Goal: Task Accomplishment & Management: Manage account settings

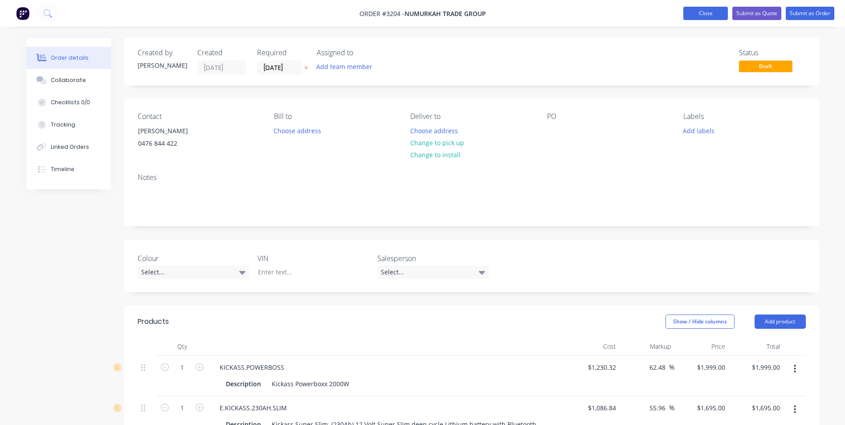
click at [715, 16] on button "Close" at bounding box center [705, 13] width 45 height 13
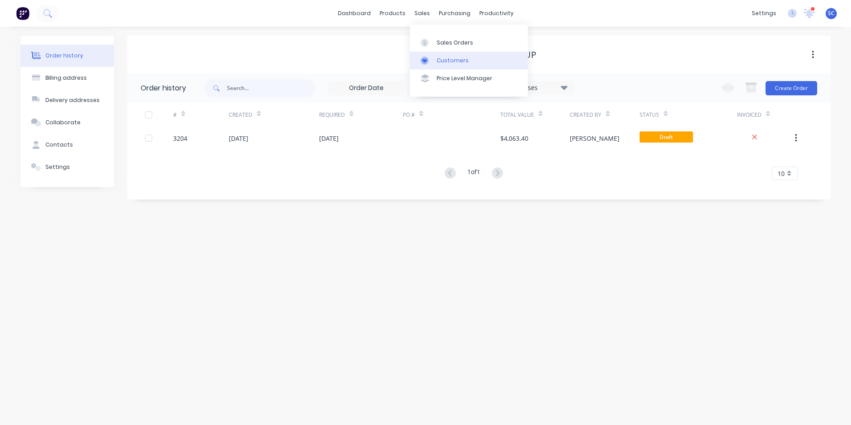
click at [449, 60] on div "Customers" at bounding box center [453, 61] width 32 height 8
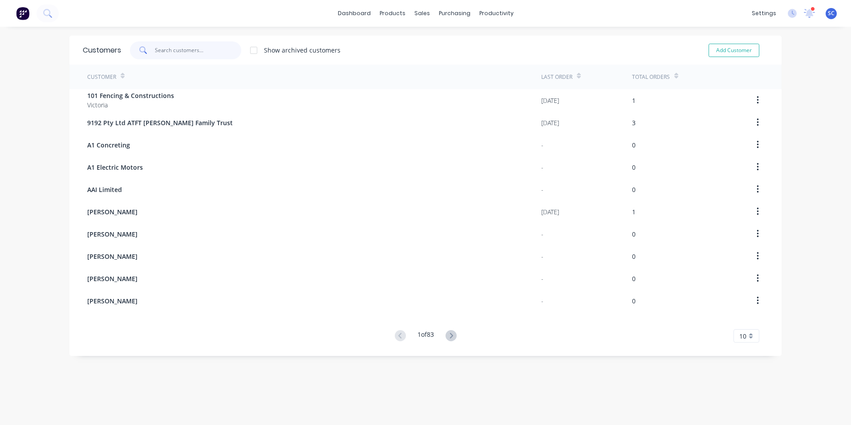
click at [218, 56] on input "text" at bounding box center [198, 50] width 87 height 18
type input "[PERSON_NAME]"
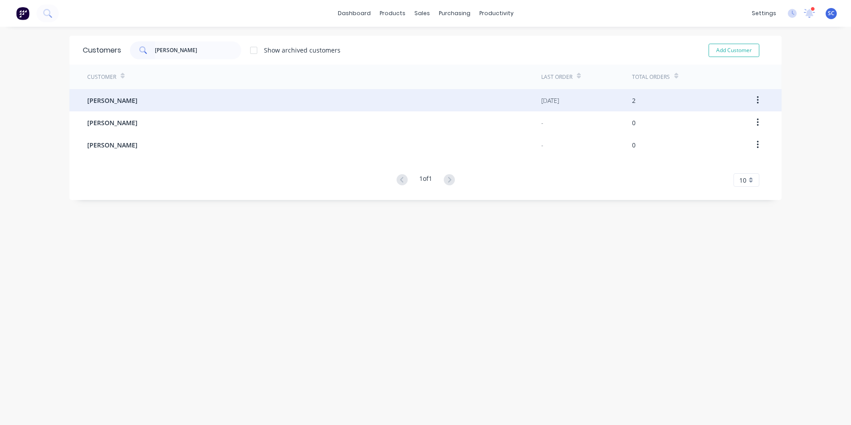
click at [161, 105] on div "[PERSON_NAME]" at bounding box center [314, 100] width 454 height 22
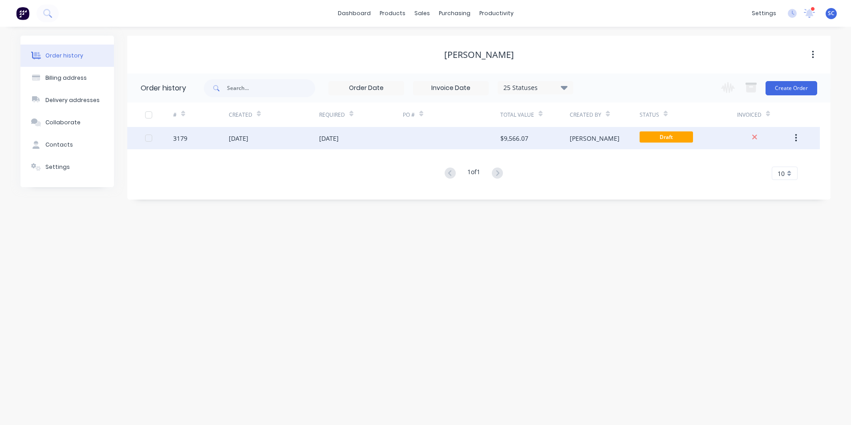
click at [339, 134] on div "[DATE]" at bounding box center [329, 138] width 20 height 9
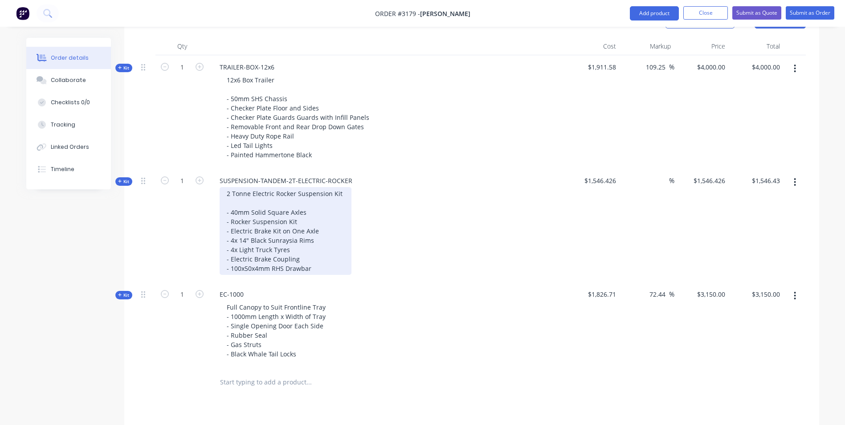
scroll to position [305, 0]
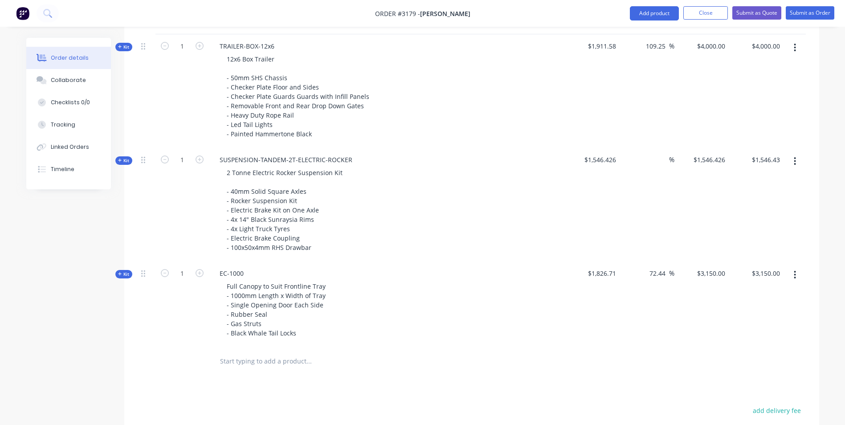
click at [794, 161] on icon "button" at bounding box center [795, 161] width 2 height 8
click at [752, 260] on div "Delete" at bounding box center [763, 255] width 69 height 13
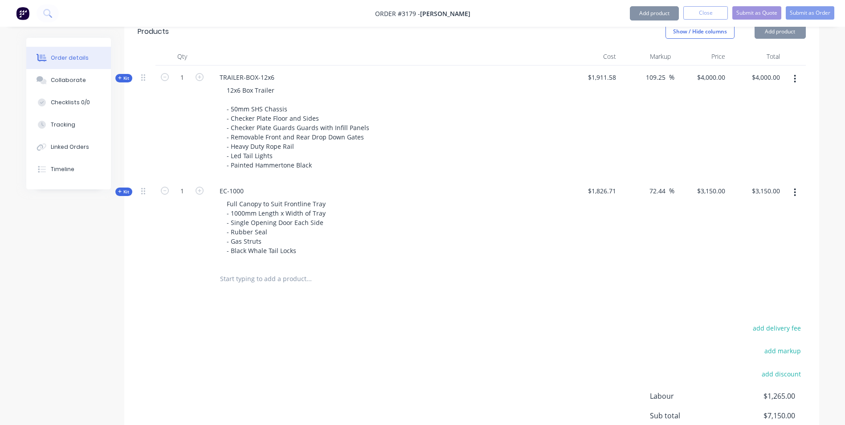
scroll to position [172, 0]
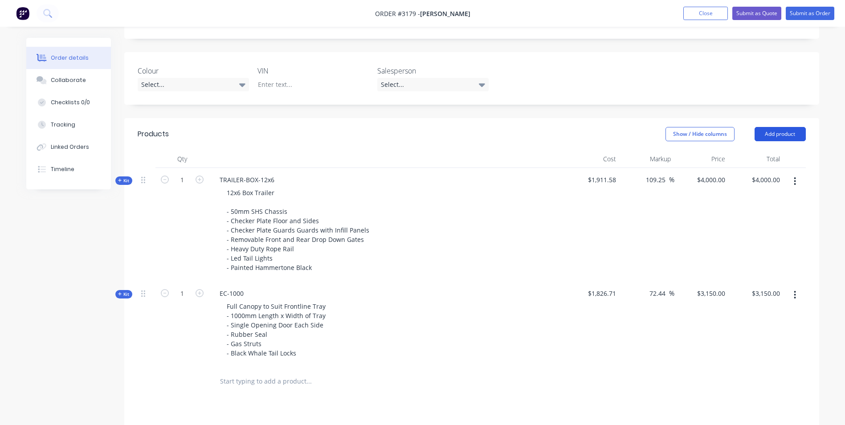
click at [779, 138] on button "Add product" at bounding box center [779, 134] width 51 height 14
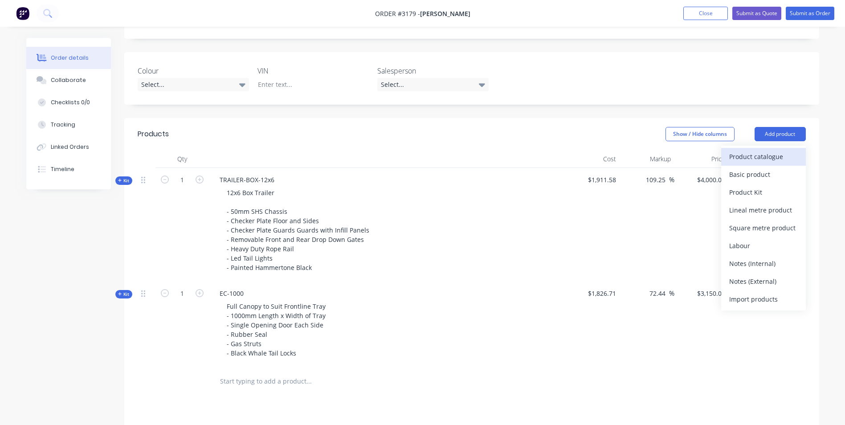
click at [744, 158] on div "Product catalogue" at bounding box center [763, 156] width 69 height 13
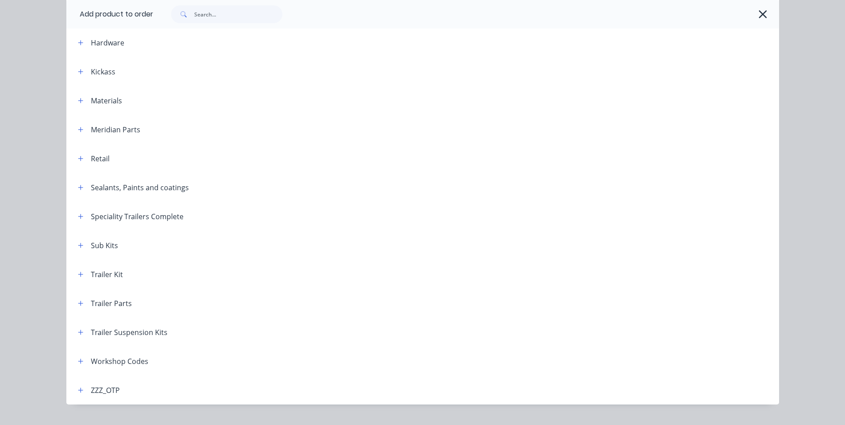
scroll to position [262, 0]
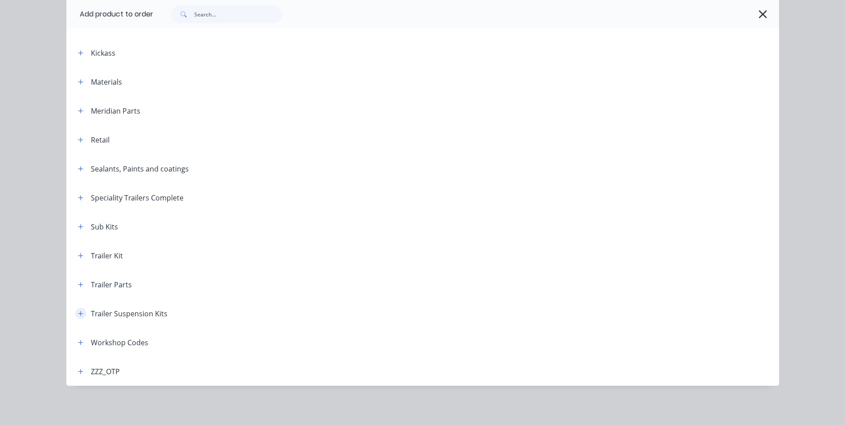
click at [78, 315] on icon "button" at bounding box center [80, 313] width 5 height 6
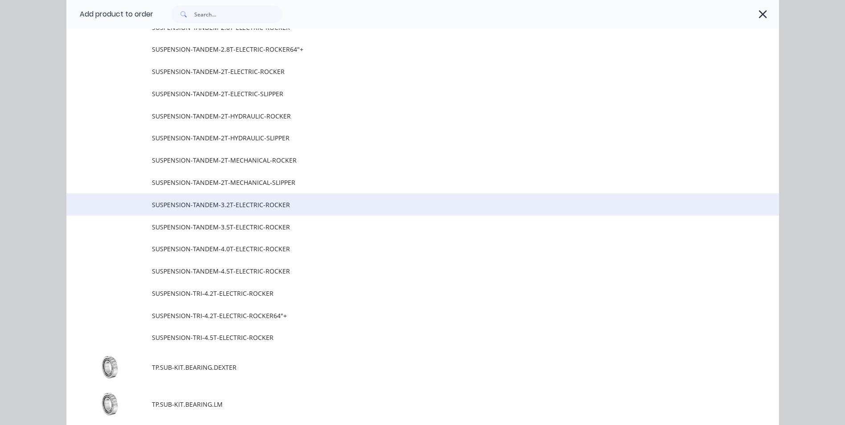
scroll to position [662, 0]
click at [183, 205] on span "SUSPENSION-TANDEM-3.2T-ELECTRIC-ROCKER" at bounding box center [402, 203] width 501 height 9
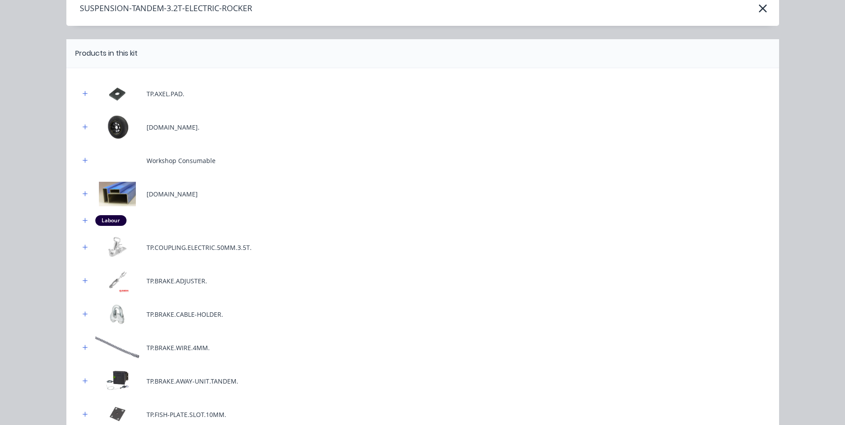
scroll to position [356, 0]
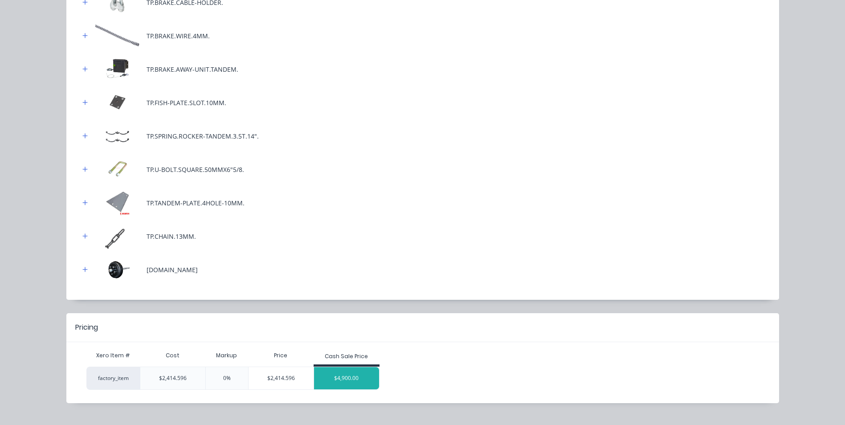
click at [341, 370] on div "$4,900.00" at bounding box center [346, 378] width 65 height 22
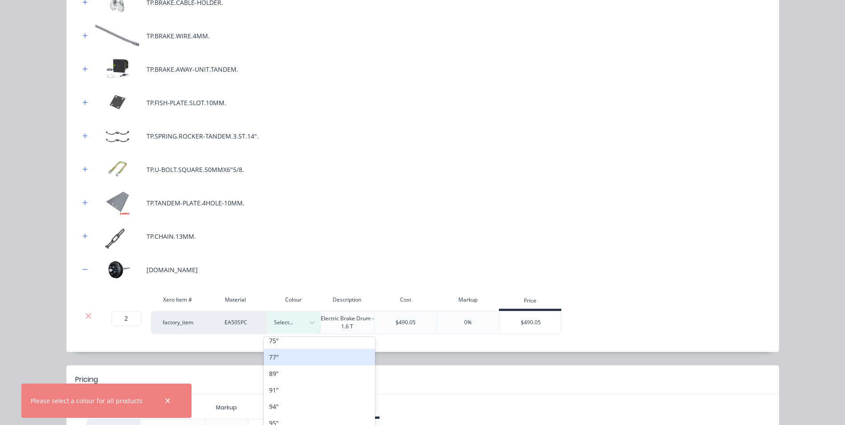
scroll to position [35, 0]
click at [283, 364] on div "89"" at bounding box center [319, 361] width 111 height 16
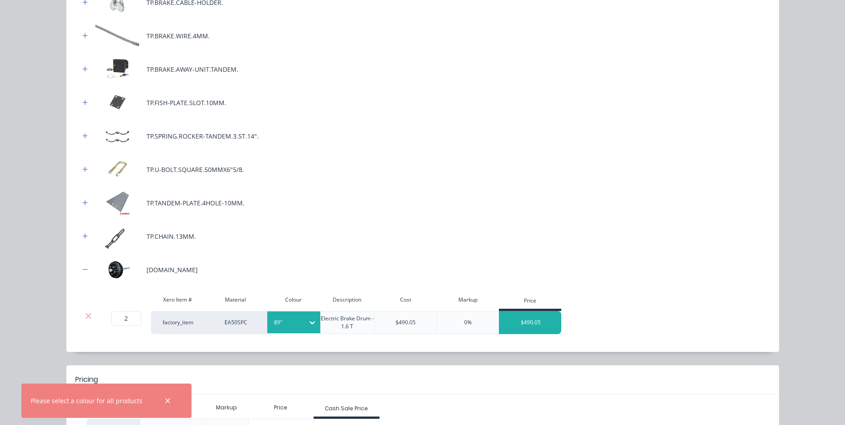
click at [513, 317] on div "$490.05" at bounding box center [530, 322] width 62 height 22
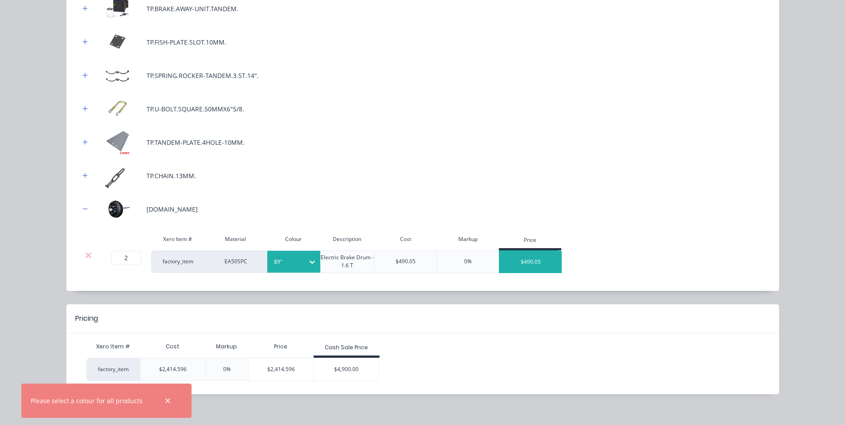
scroll to position [425, 0]
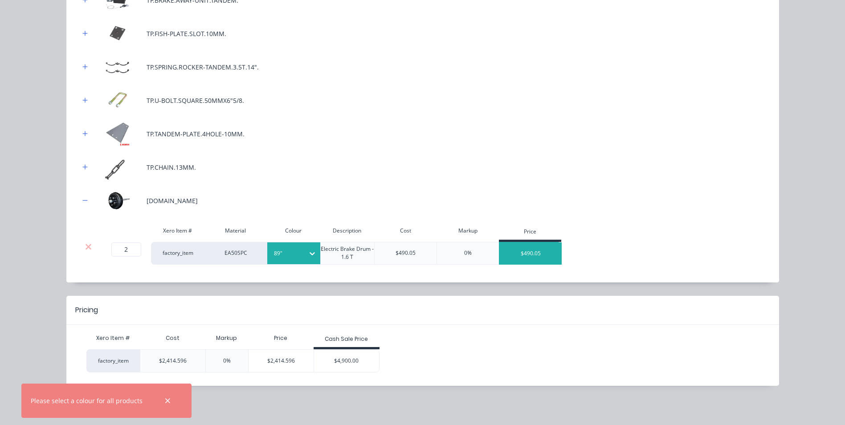
click at [533, 252] on div "$490.05" at bounding box center [530, 253] width 62 height 22
click at [343, 363] on div "$4,900.00" at bounding box center [346, 360] width 65 height 22
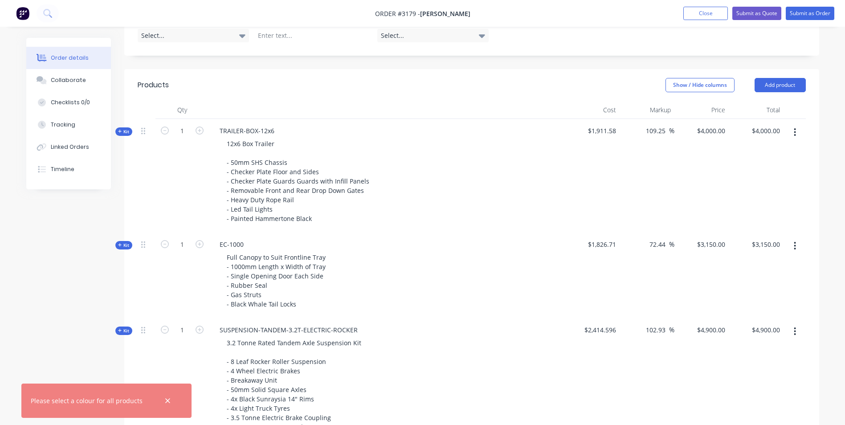
click at [794, 246] on icon "button" at bounding box center [795, 246] width 2 height 8
click at [745, 342] on div "Delete" at bounding box center [763, 340] width 69 height 13
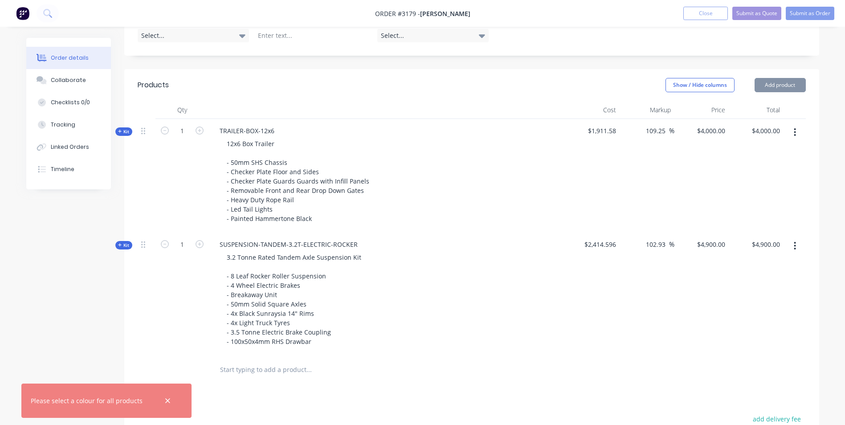
click at [823, 221] on div "Order details Collaborate Checklists 0/0 Tracking Linked Orders Timeline Order …" at bounding box center [422, 214] width 810 height 794
click at [165, 402] on icon "button" at bounding box center [167, 400] width 5 height 5
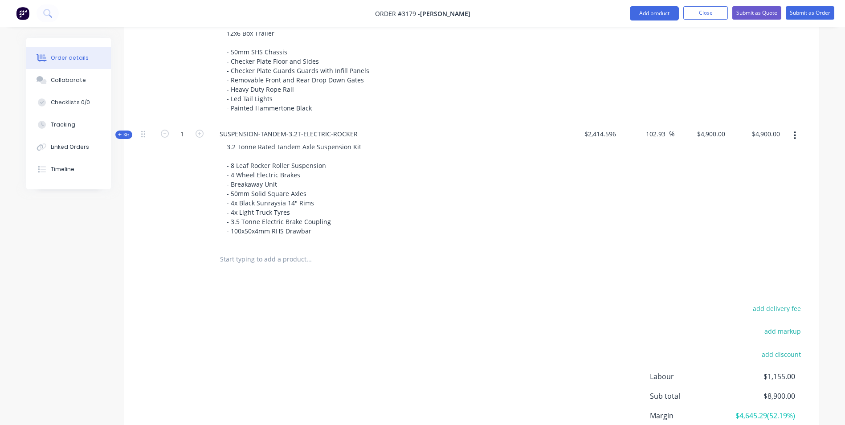
scroll to position [310, 0]
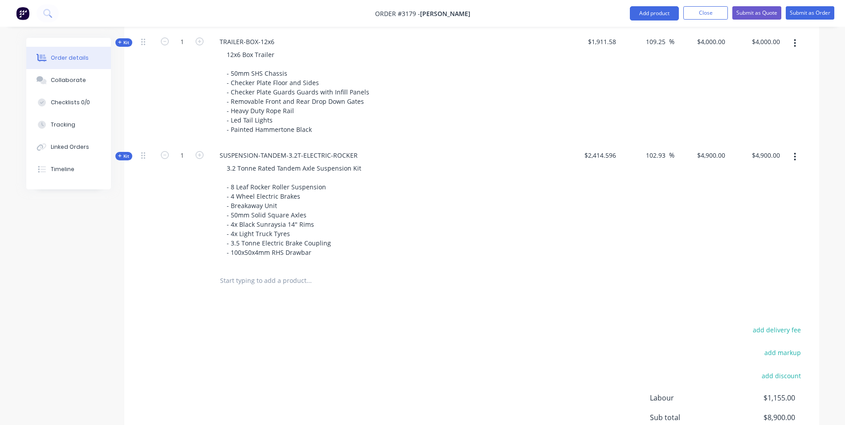
click at [125, 157] on span "Kit" at bounding box center [124, 156] width 12 height 7
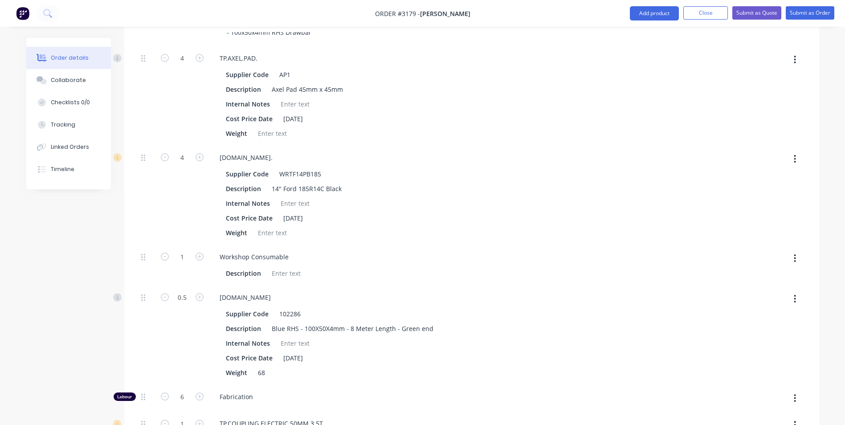
scroll to position [443, 0]
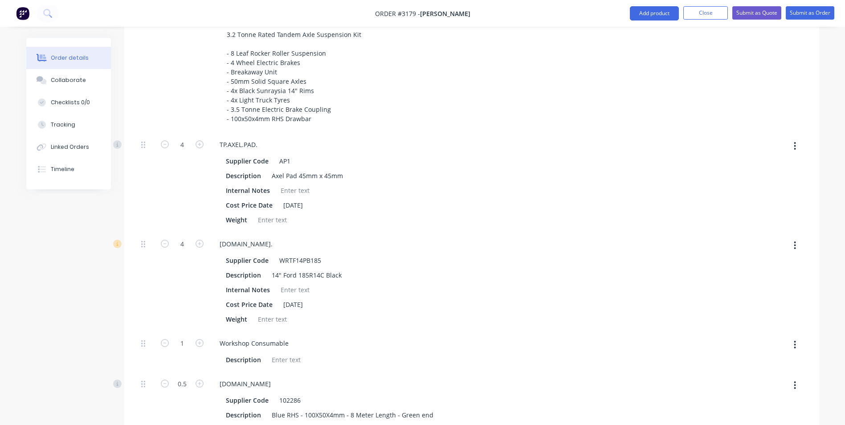
click at [794, 245] on icon "button" at bounding box center [795, 245] width 2 height 8
click at [739, 307] on div "Delete" at bounding box center [763, 304] width 69 height 13
type input "$4,121.8147"
type input "$4,121.81"
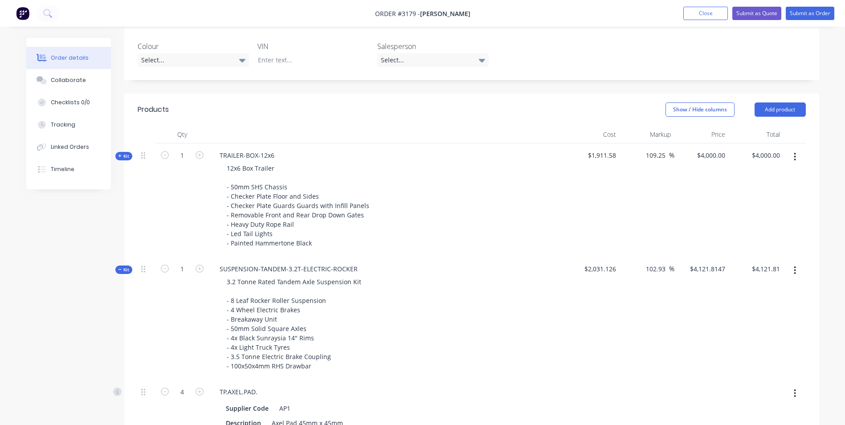
scroll to position [176, 0]
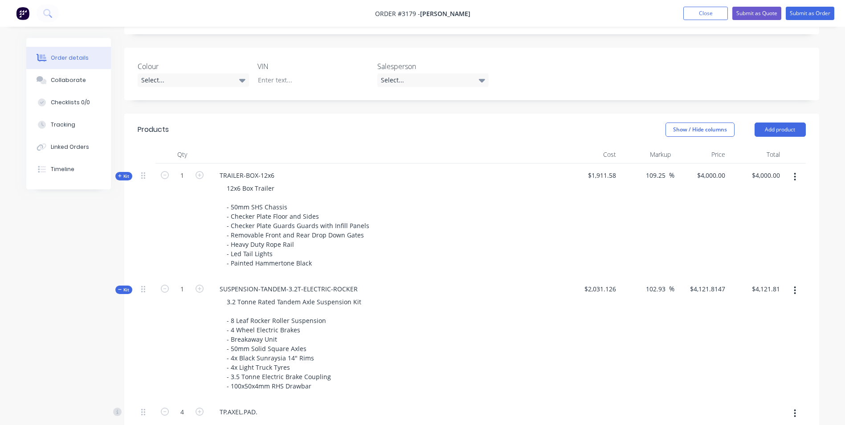
click at [122, 291] on span "Kit" at bounding box center [124, 289] width 12 height 7
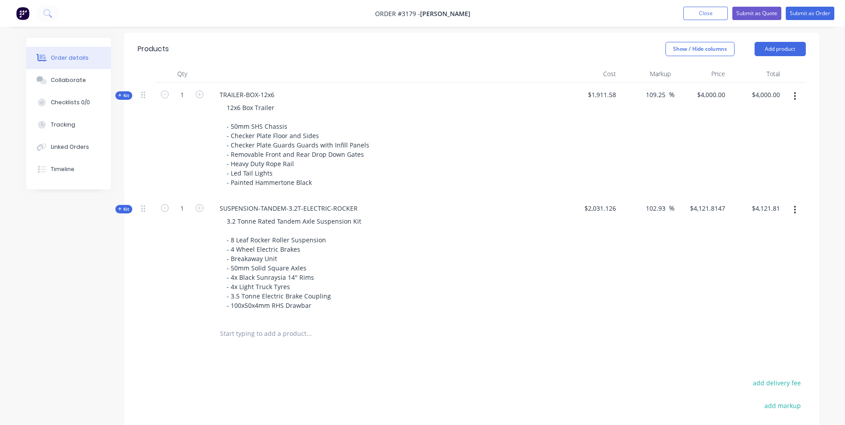
scroll to position [274, 0]
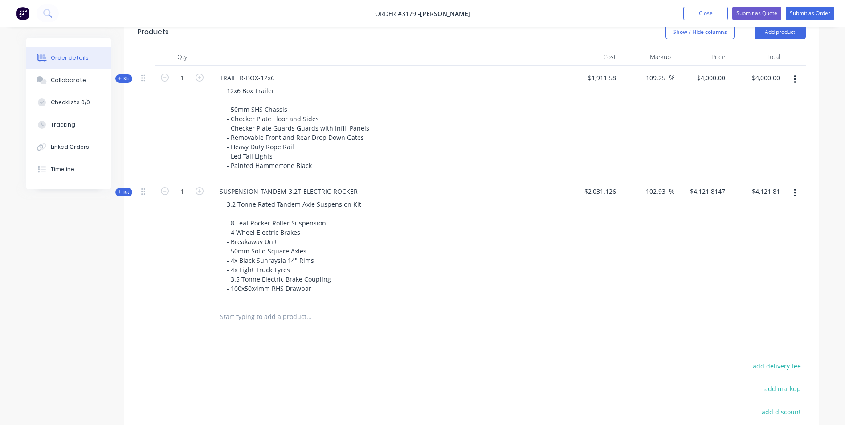
click at [595, 195] on span "$2,031.126" at bounding box center [593, 191] width 48 height 9
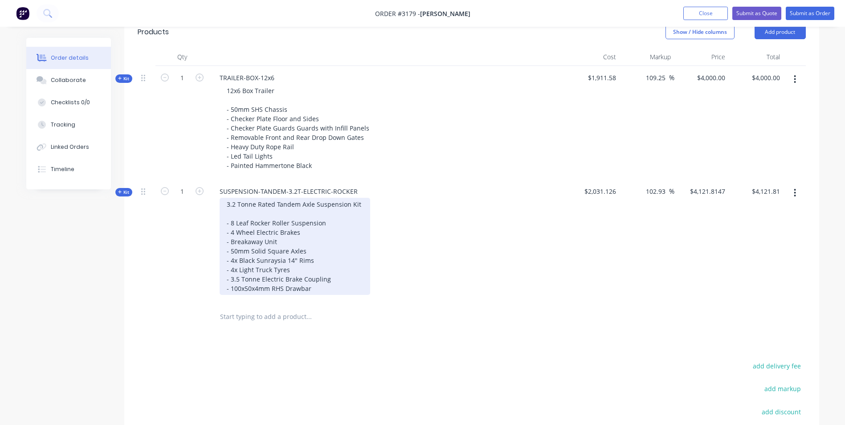
click at [266, 260] on div "3.2 Tonne Rated Tandem Axle Suspension Kit - 8 Leaf Rocker Roller Suspension - …" at bounding box center [294, 246] width 150 height 97
drag, startPoint x: 284, startPoint y: 270, endPoint x: 214, endPoint y: 262, distance: 70.4
click at [214, 262] on div "3.2 Tonne Rated Tandem Axle Suspension Kit - 8 Leaf Rocker Roller Suspension - …" at bounding box center [386, 246] width 349 height 97
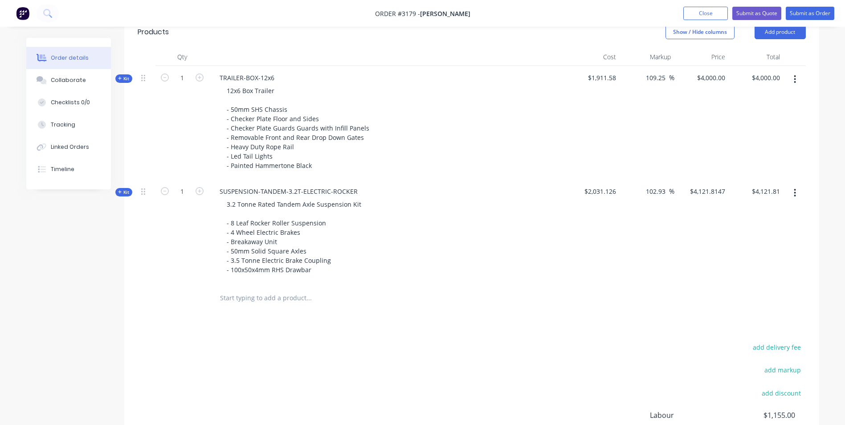
click at [663, 270] on div "102.93 102.93 %" at bounding box center [646, 231] width 55 height 104
click at [126, 192] on span "Kit" at bounding box center [124, 192] width 12 height 7
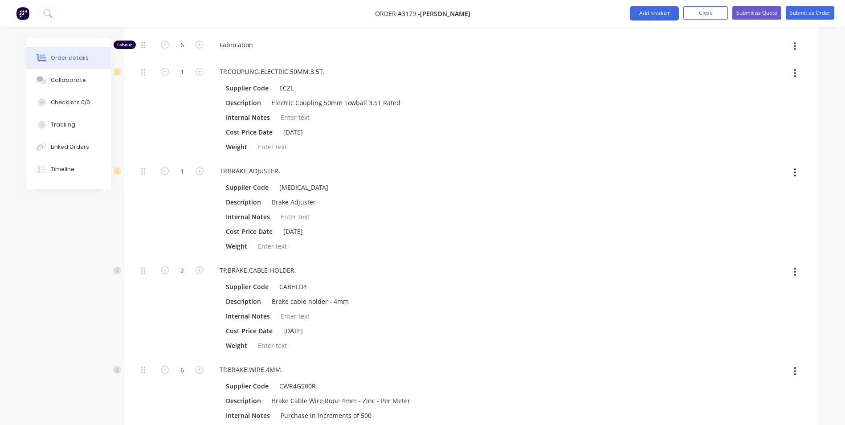
scroll to position [407, 0]
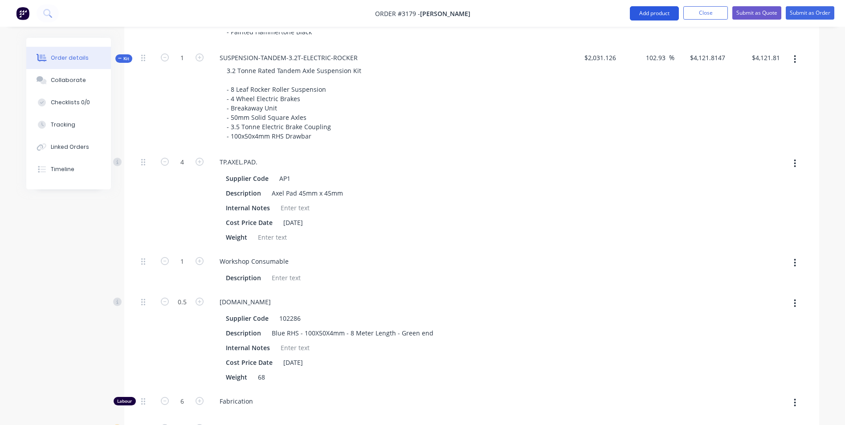
click at [642, 11] on button "Add product" at bounding box center [654, 13] width 49 height 14
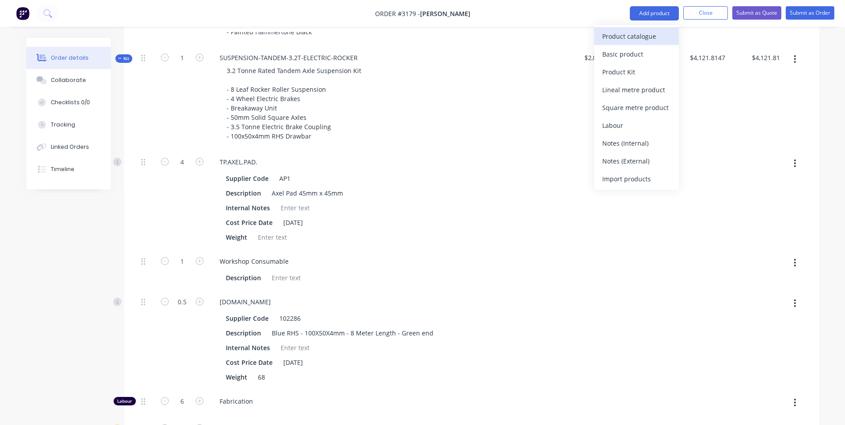
click at [626, 40] on div "Product catalogue" at bounding box center [636, 36] width 69 height 13
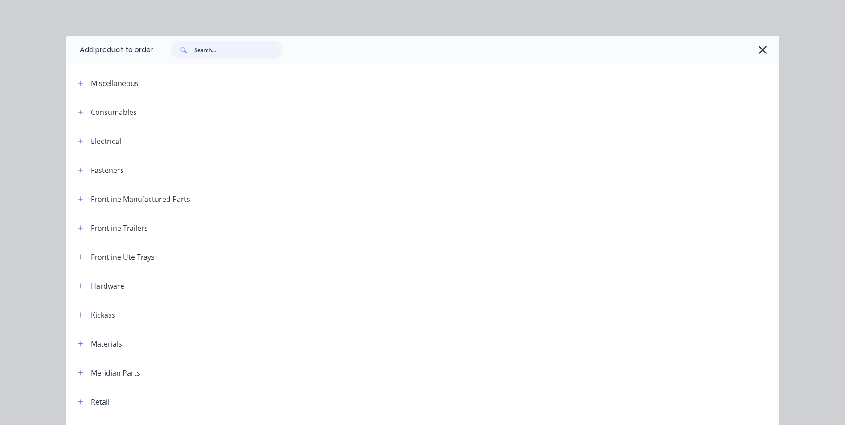
click at [234, 47] on input "text" at bounding box center [238, 50] width 88 height 18
type input "1"
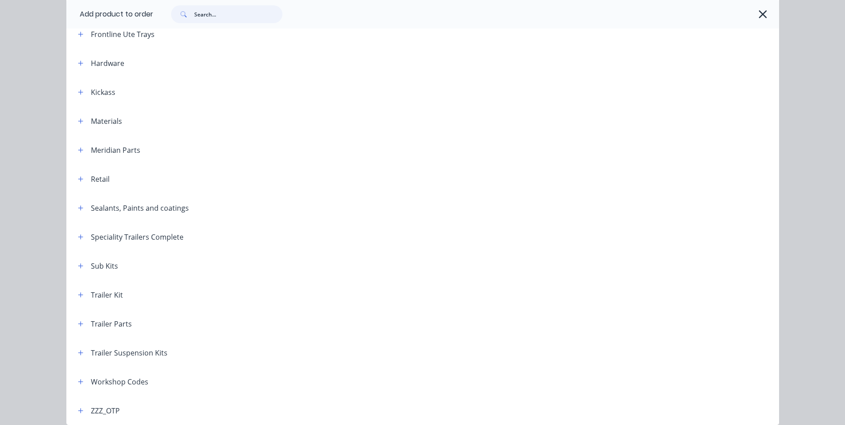
scroll to position [262, 0]
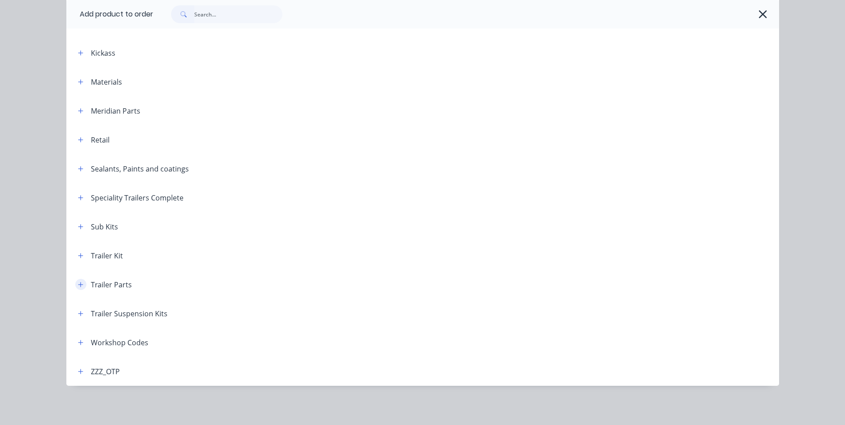
click at [78, 282] on icon "button" at bounding box center [80, 284] width 5 height 6
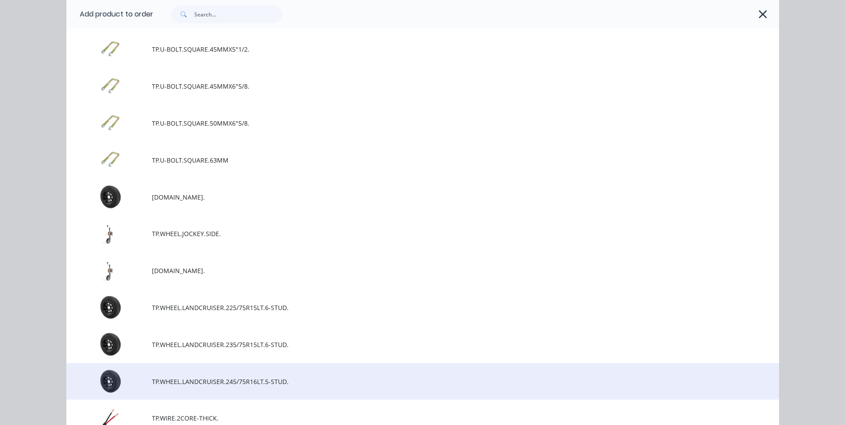
scroll to position [6783, 0]
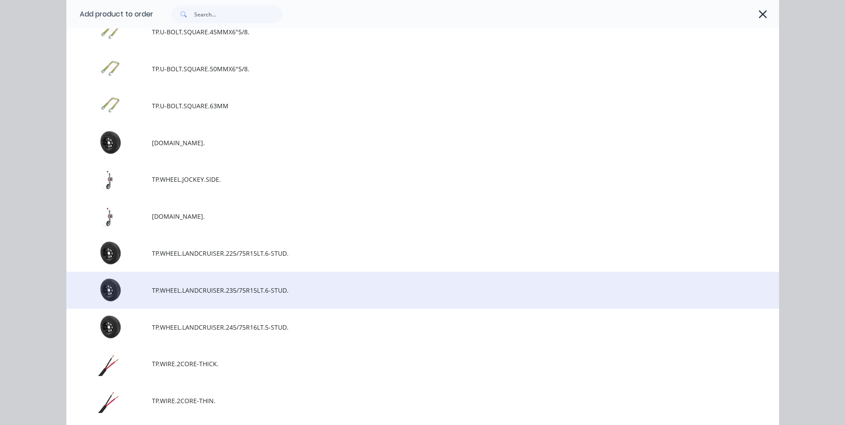
click at [175, 286] on span "TP.WHEEL.LANDCRUISER.235/75R15LT.6-STUD." at bounding box center [402, 289] width 501 height 9
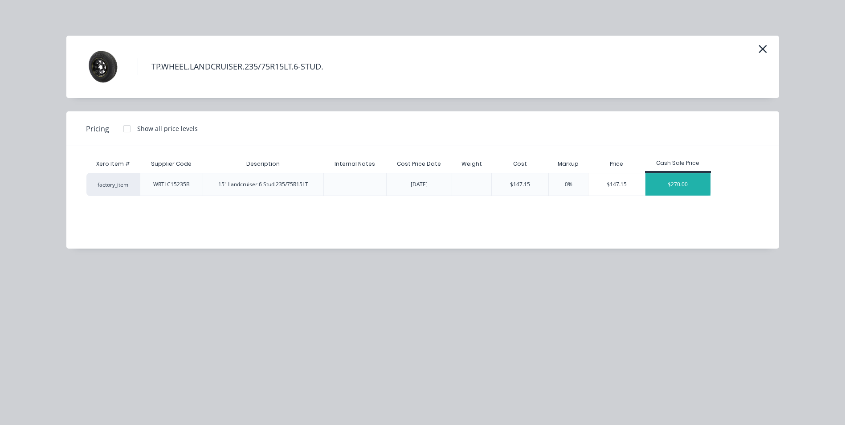
click at [670, 185] on div "$270.00" at bounding box center [677, 184] width 65 height 22
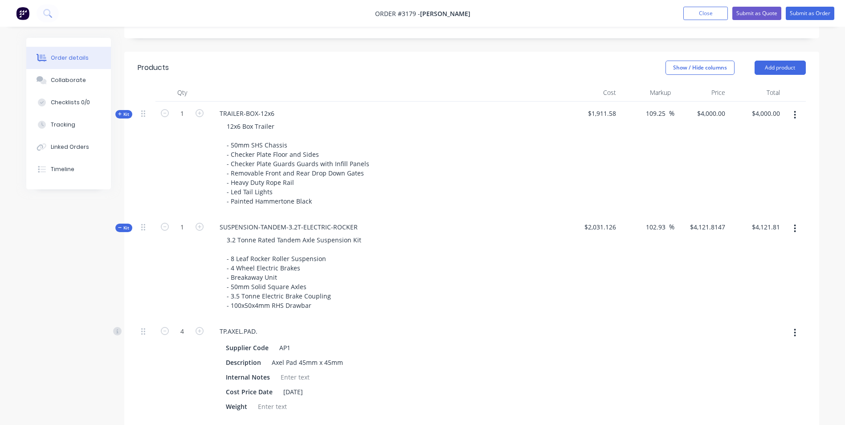
scroll to position [229, 0]
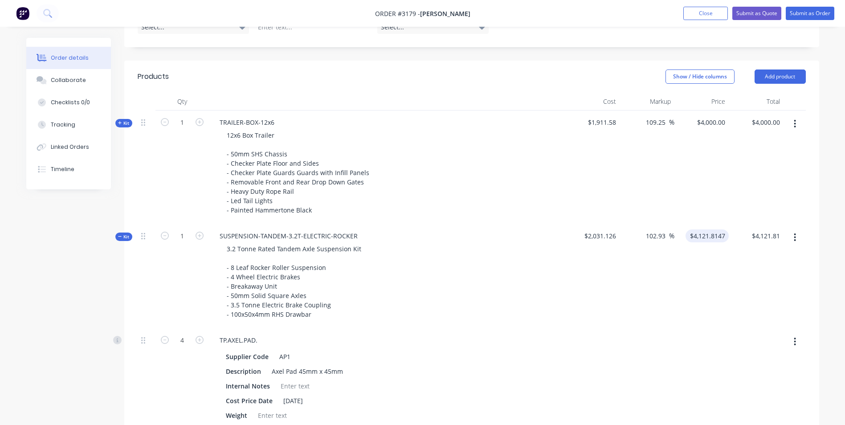
click at [721, 240] on input "$4,121.8147" at bounding box center [709, 235] width 40 height 13
type input "3800"
type input "87.09"
type input "$3,800.00"
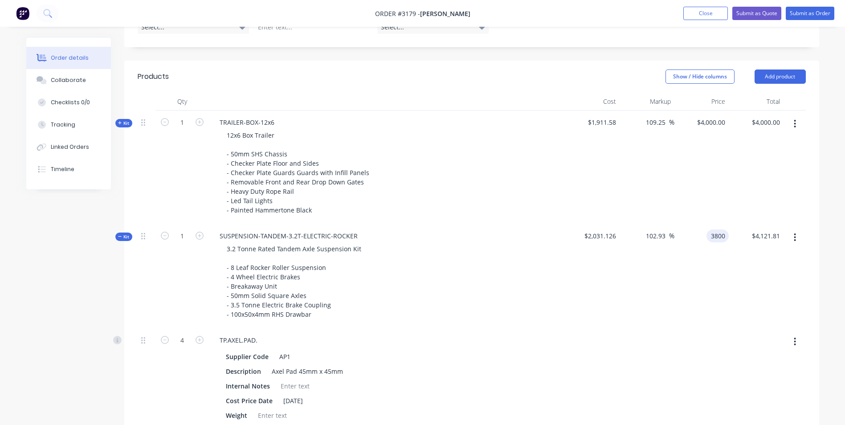
type input "$3,800.00"
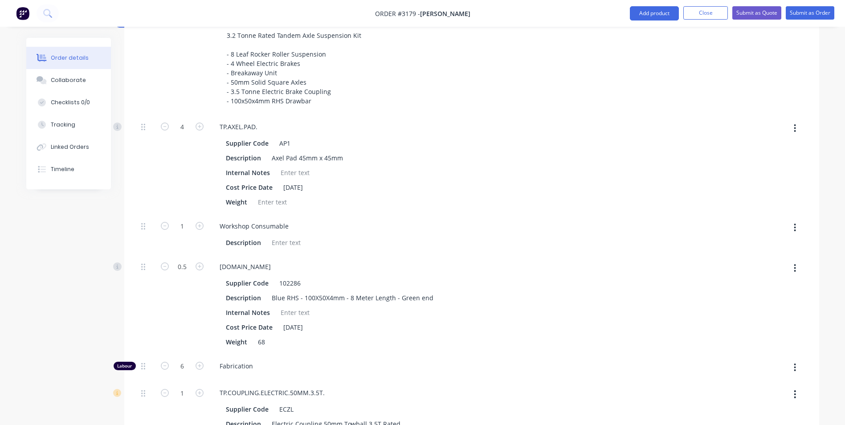
scroll to position [318, 0]
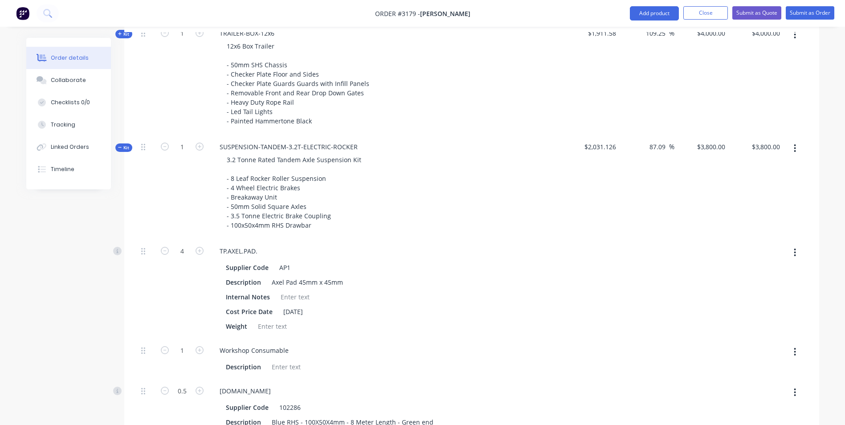
click at [118, 146] on icon at bounding box center [120, 147] width 4 height 4
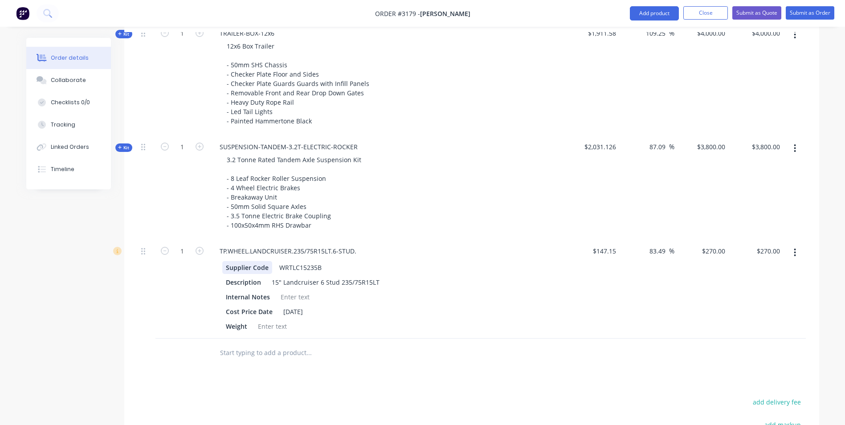
scroll to position [363, 0]
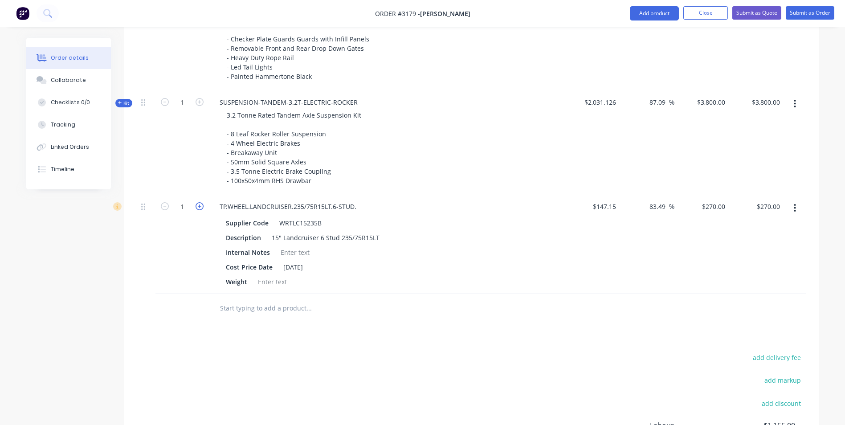
click at [200, 207] on icon "button" at bounding box center [199, 206] width 8 height 8
type input "2"
type input "$540.00"
click at [200, 207] on icon "button" at bounding box center [199, 206] width 8 height 8
type input "3"
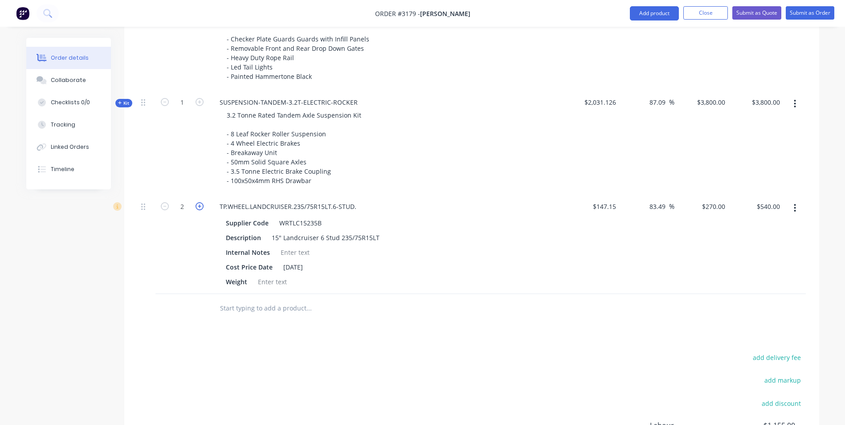
type input "$810.00"
click at [200, 207] on icon "button" at bounding box center [199, 206] width 8 height 8
type input "4"
type input "$1,080.00"
click at [200, 207] on icon "button" at bounding box center [199, 206] width 8 height 8
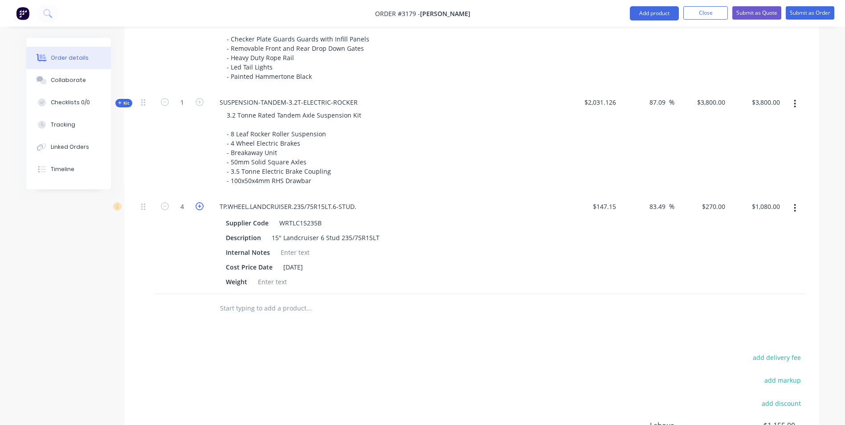
type input "5"
type input "$1,350.00"
click at [292, 305] on input "text" at bounding box center [308, 308] width 178 height 18
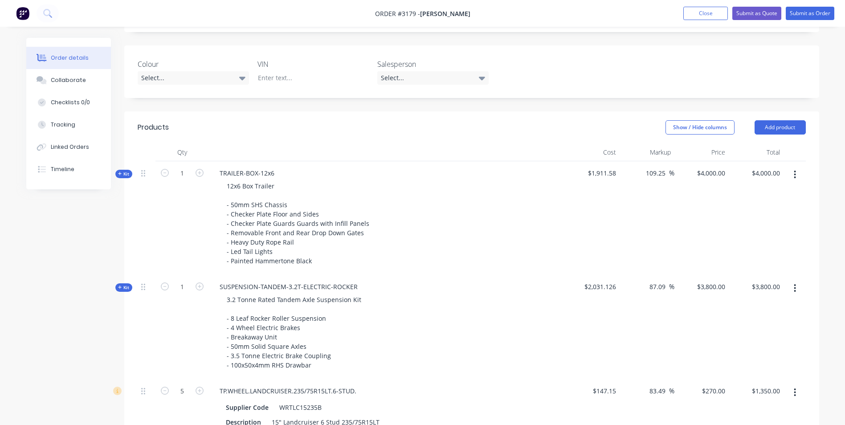
scroll to position [221, 0]
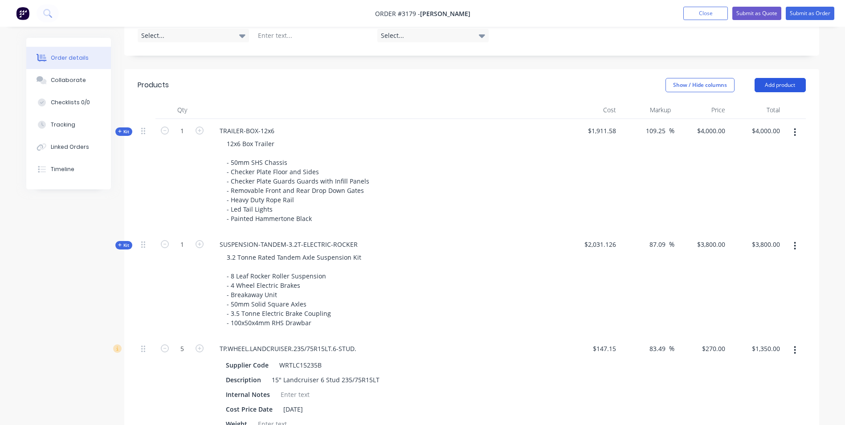
click at [767, 88] on button "Add product" at bounding box center [779, 85] width 51 height 14
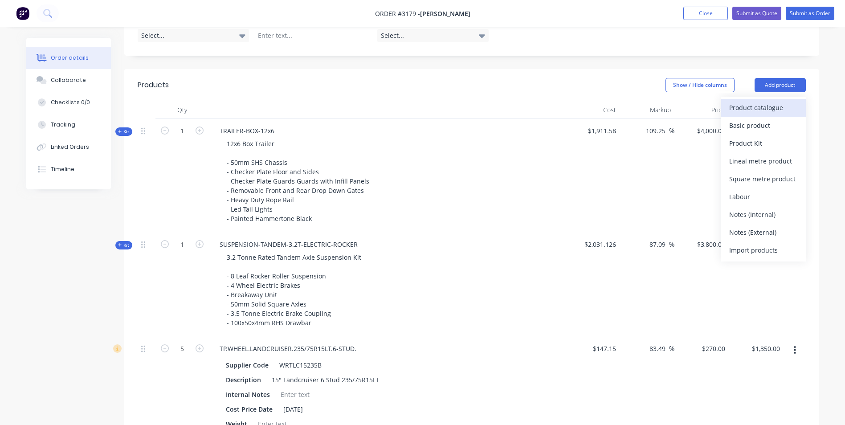
click at [775, 111] on div "Product catalogue" at bounding box center [763, 107] width 69 height 13
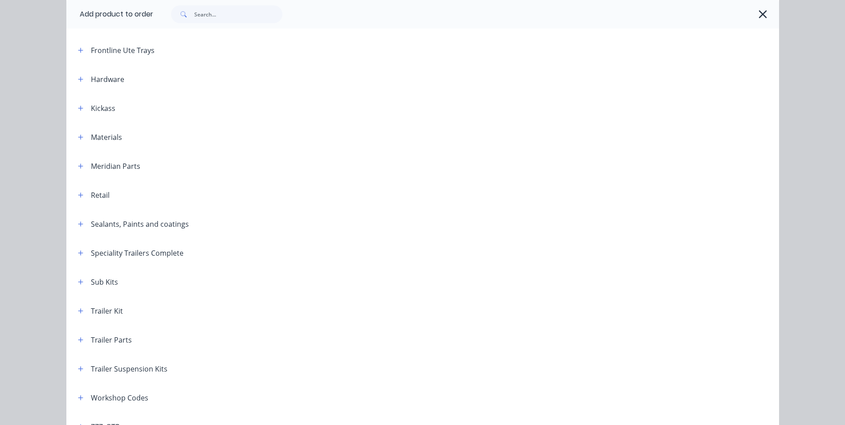
scroll to position [223, 0]
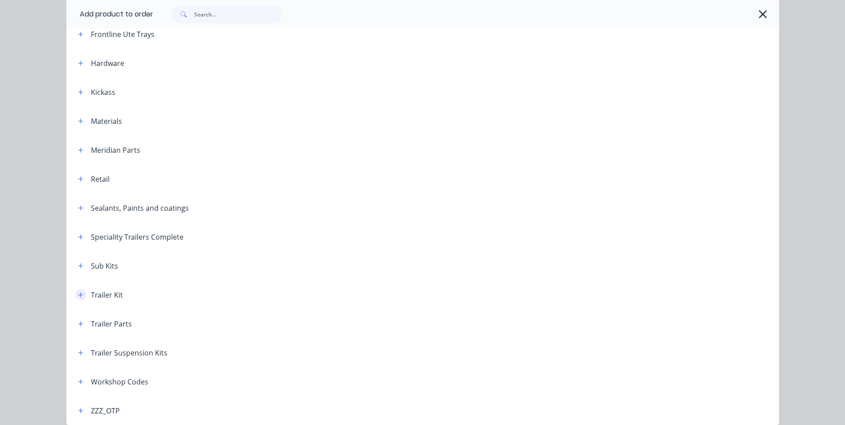
click at [78, 296] on icon "button" at bounding box center [80, 294] width 5 height 5
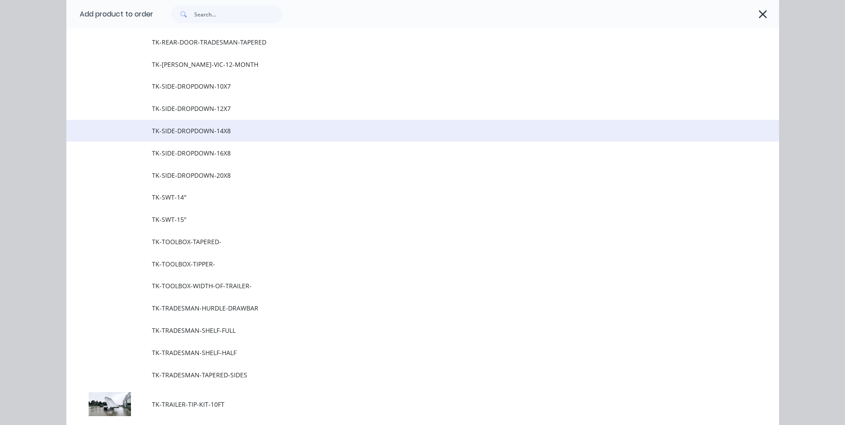
scroll to position [668, 0]
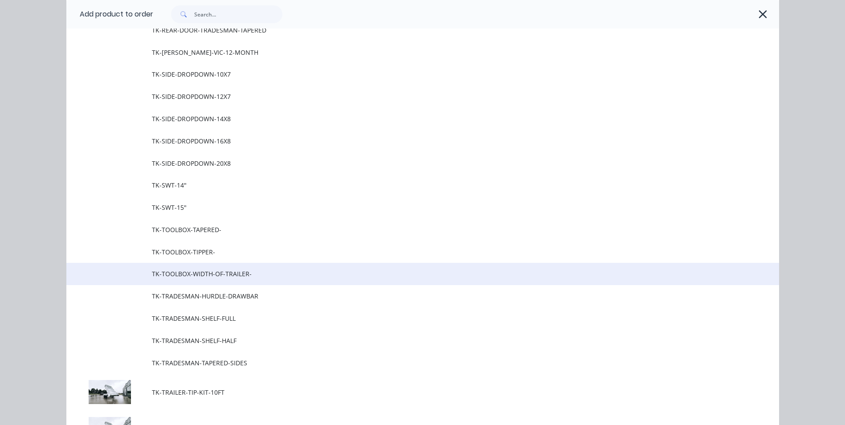
click at [218, 278] on span "TK-TOOLBOX-WIDTH-OF-TRAILER-" at bounding box center [402, 273] width 501 height 9
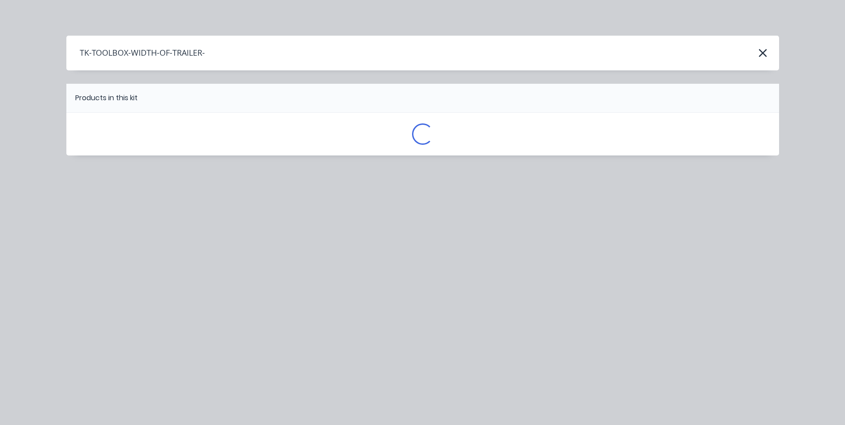
scroll to position [0, 0]
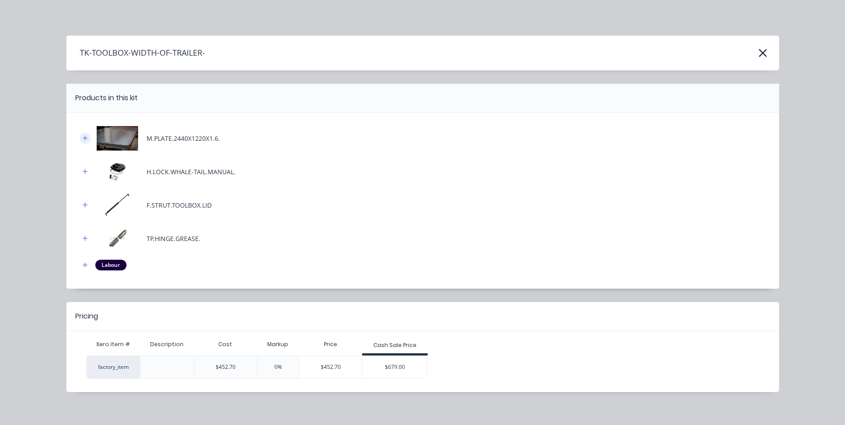
click at [82, 136] on icon "button" at bounding box center [84, 138] width 5 height 6
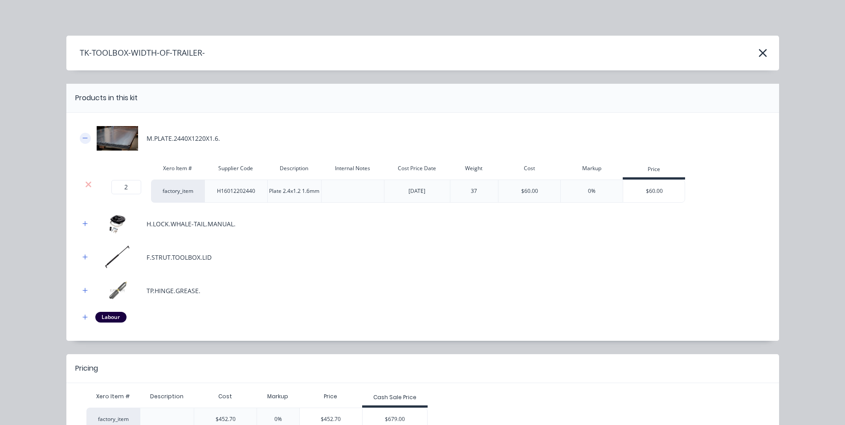
click at [82, 136] on icon "button" at bounding box center [84, 138] width 5 height 6
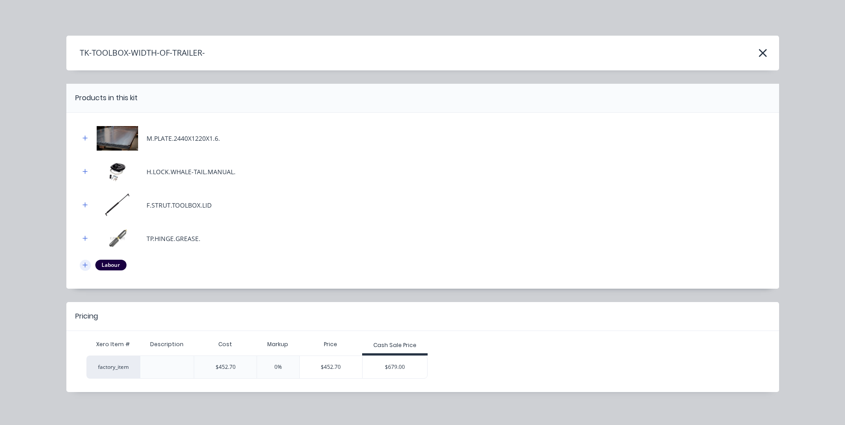
click at [85, 267] on button "button" at bounding box center [85, 265] width 11 height 11
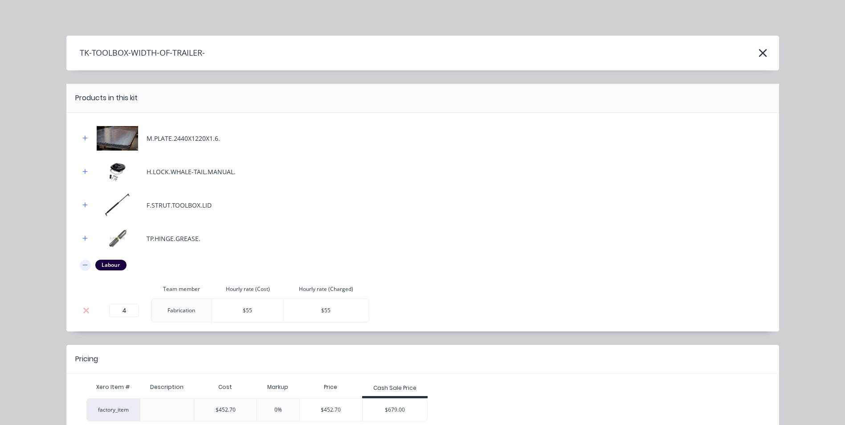
click at [85, 267] on button "button" at bounding box center [85, 265] width 11 height 11
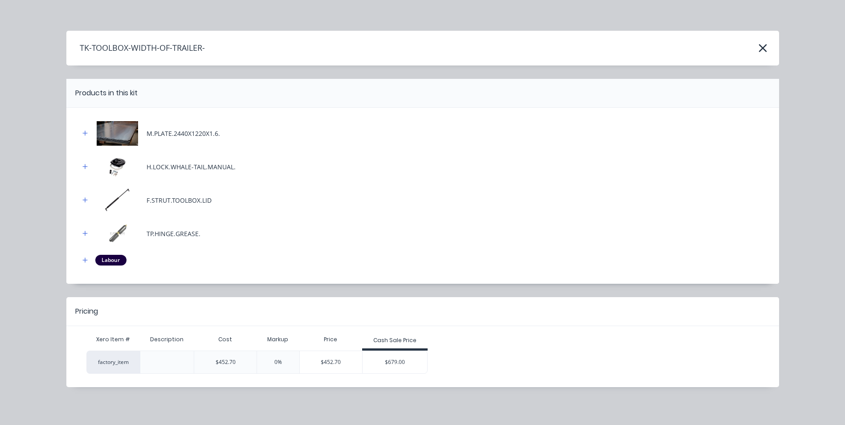
scroll to position [6, 0]
click at [412, 356] on div "$679.00" at bounding box center [394, 360] width 65 height 22
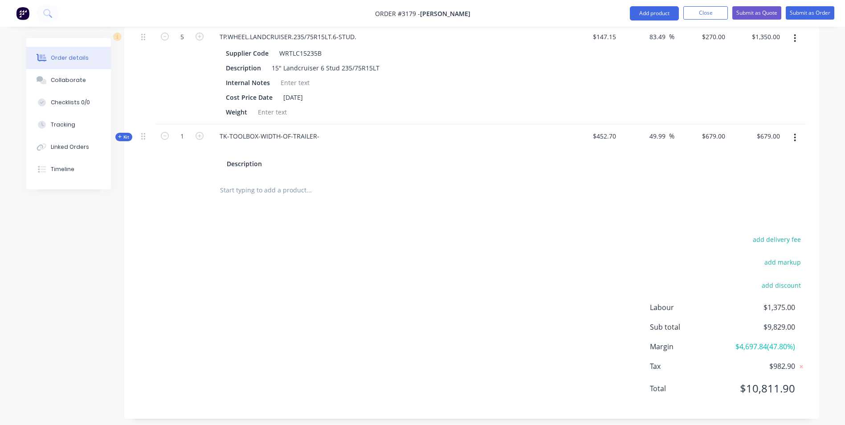
scroll to position [443, 0]
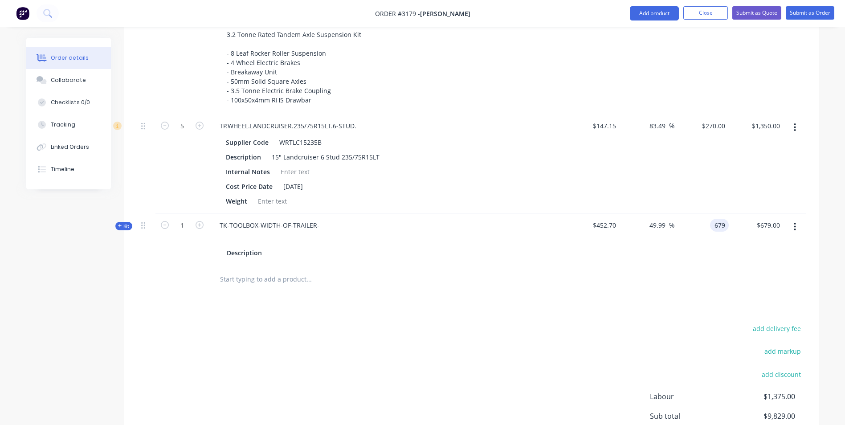
click at [722, 226] on input "679" at bounding box center [720, 225] width 15 height 13
type input "1200"
click at [829, 193] on div "Order details Collaborate Checklists 0/0 Tracking Linked Orders Timeline Order …" at bounding box center [422, 39] width 845 height 964
type input "165.08"
type input "$1,200.00"
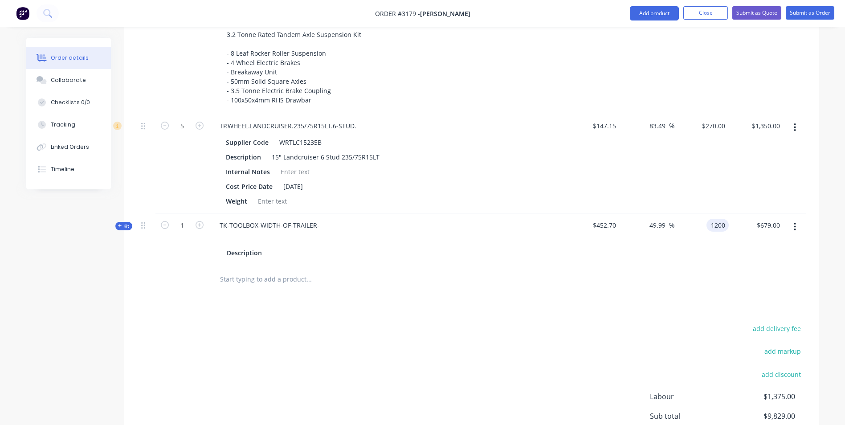
type input "$1,200.00"
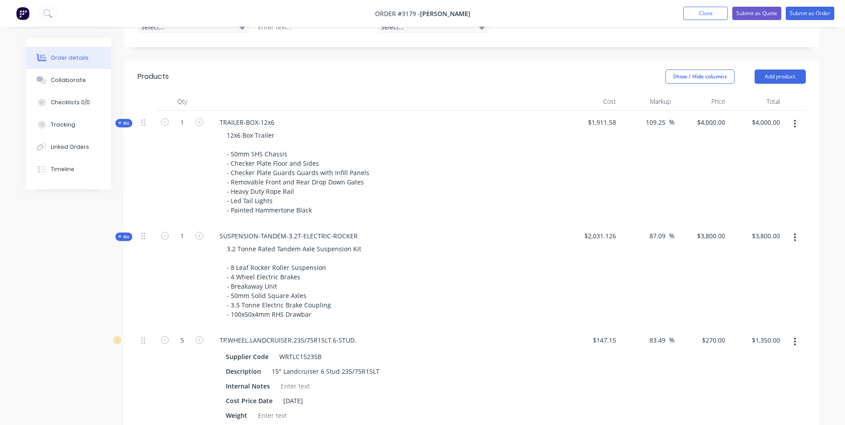
scroll to position [139, 0]
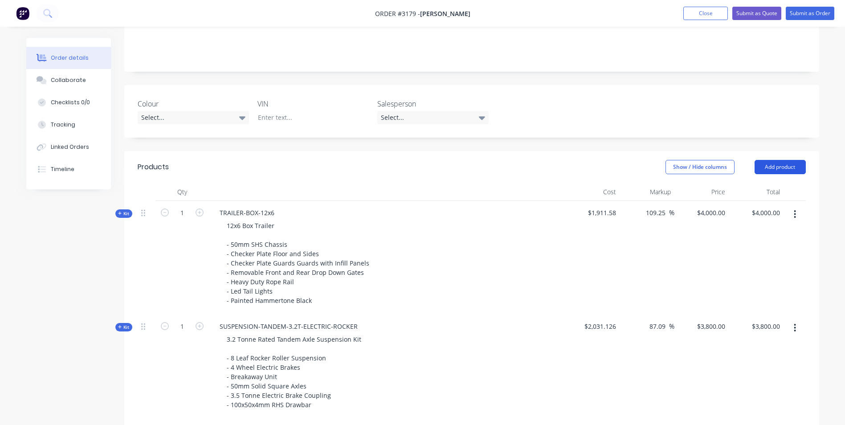
click at [781, 162] on button "Add product" at bounding box center [779, 167] width 51 height 14
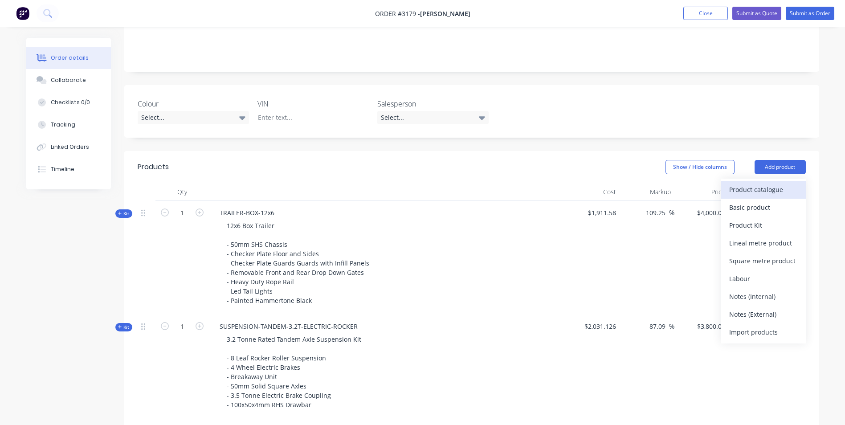
click at [751, 194] on div "Product catalogue" at bounding box center [763, 189] width 69 height 13
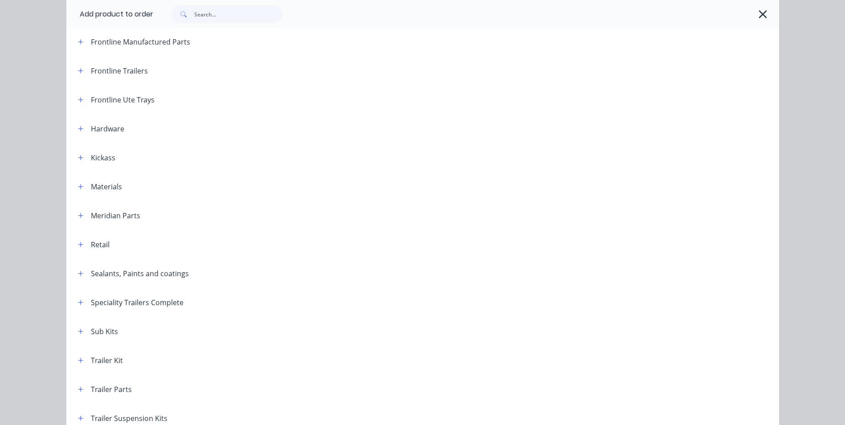
scroll to position [223, 0]
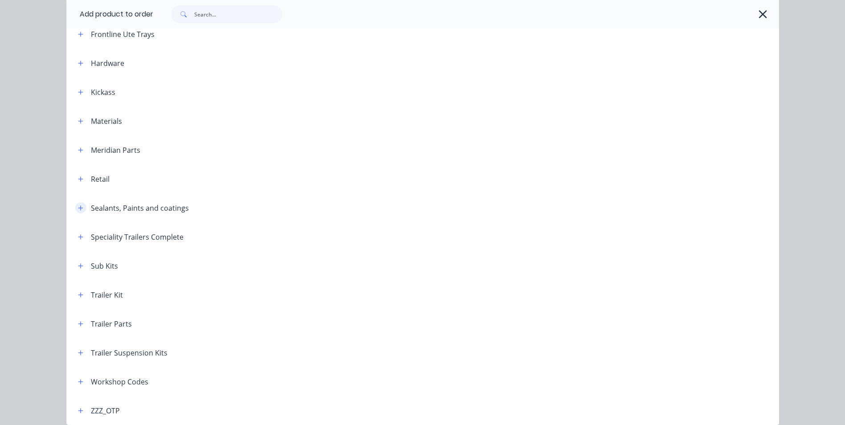
click at [78, 207] on icon "button" at bounding box center [80, 208] width 5 height 6
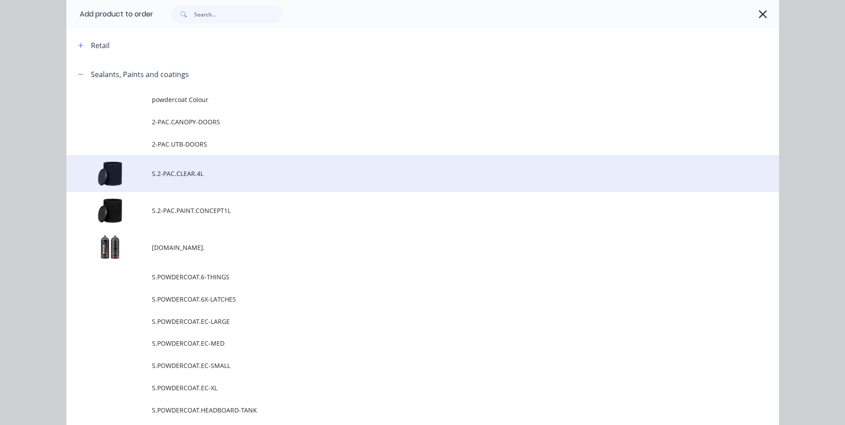
scroll to position [401, 0]
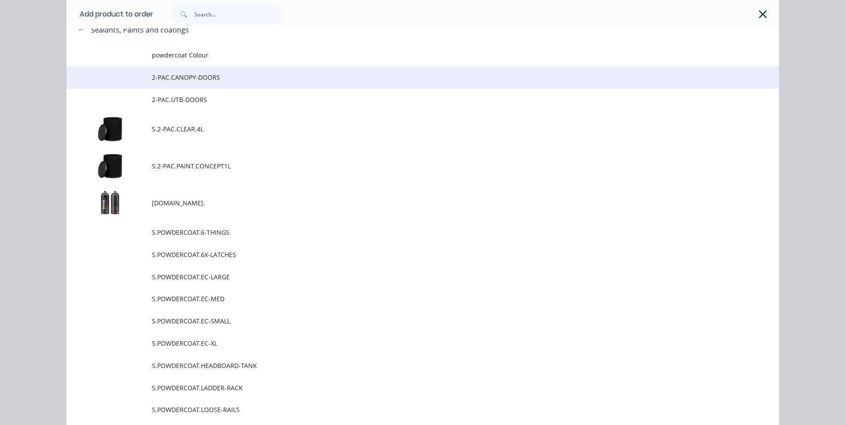
click at [231, 77] on span "2-PAC.CANOPY-DOORS" at bounding box center [402, 77] width 501 height 9
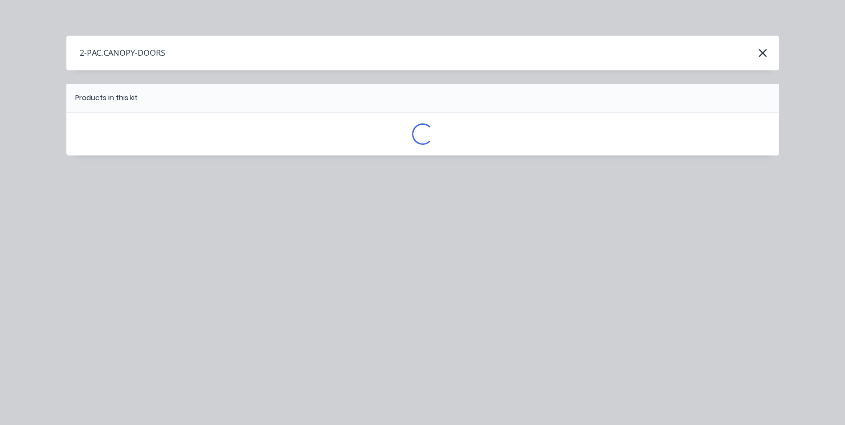
scroll to position [0, 0]
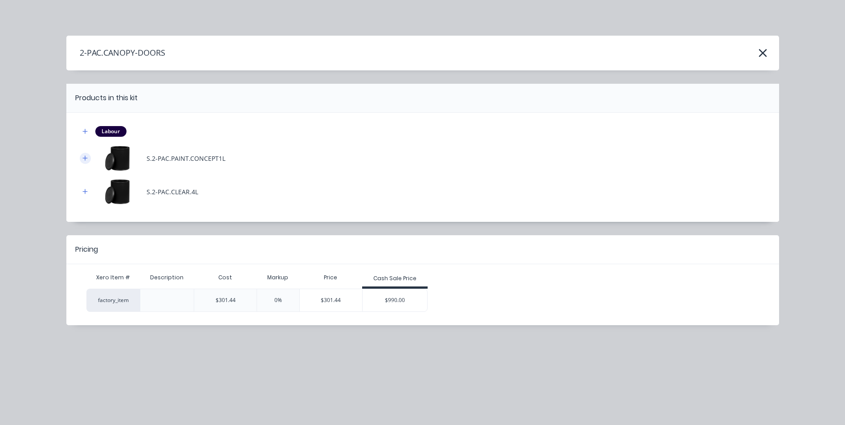
click at [83, 162] on button "button" at bounding box center [85, 158] width 11 height 11
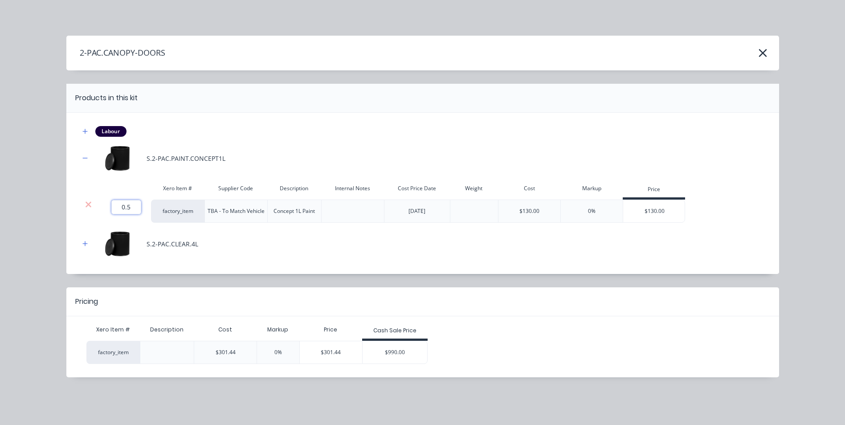
drag, startPoint x: 128, startPoint y: 208, endPoint x: 121, endPoint y: 212, distance: 8.4
click at [121, 212] on input "0.5" at bounding box center [126, 207] width 30 height 14
type input "4"
click at [85, 242] on icon "button" at bounding box center [84, 243] width 5 height 6
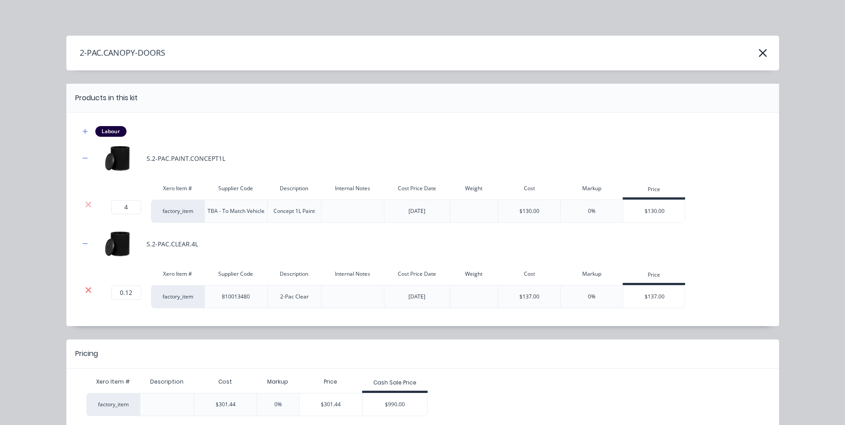
click at [85, 290] on icon at bounding box center [88, 289] width 7 height 9
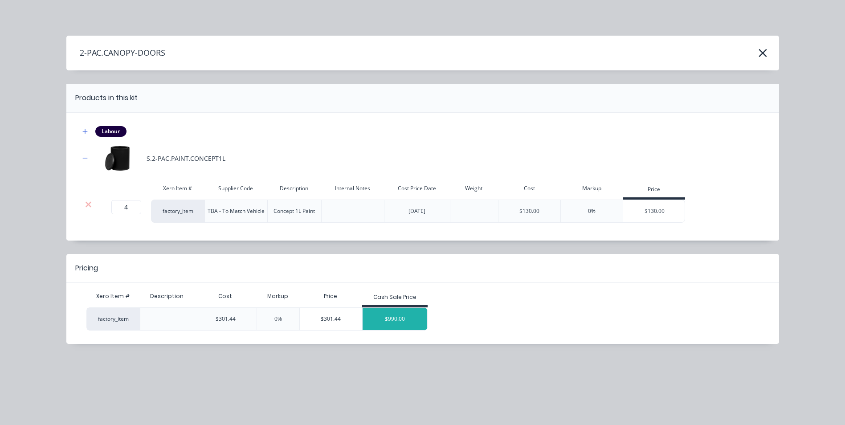
click at [391, 323] on div "$990.00" at bounding box center [394, 319] width 65 height 22
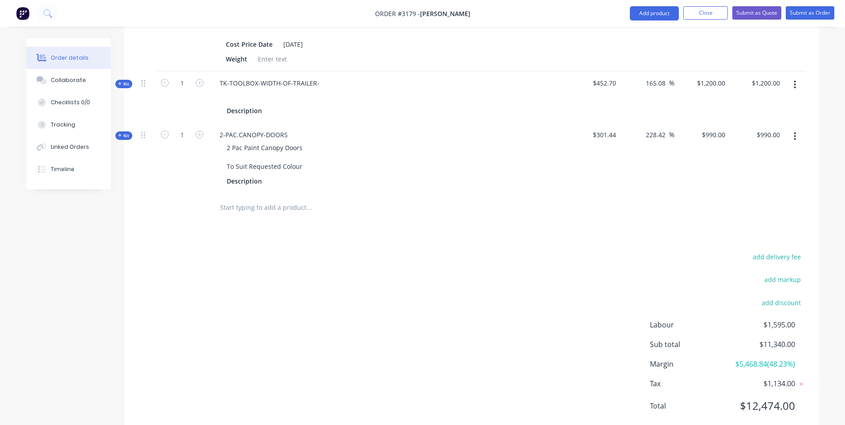
scroll to position [565, 0]
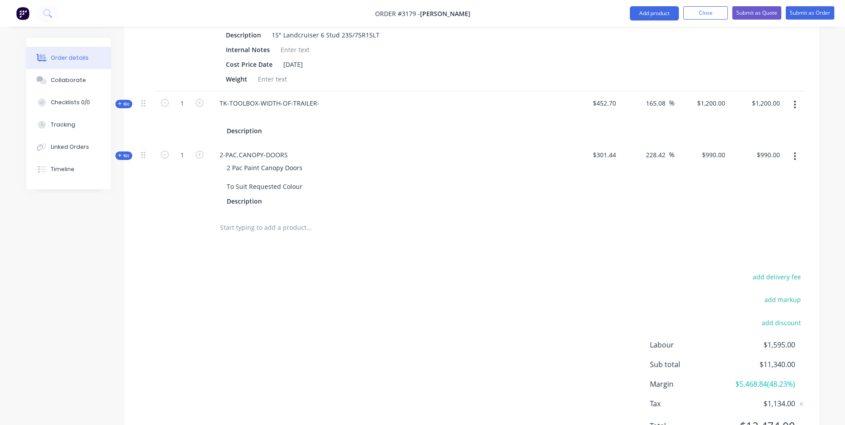
click at [126, 158] on span "Kit" at bounding box center [124, 155] width 12 height 7
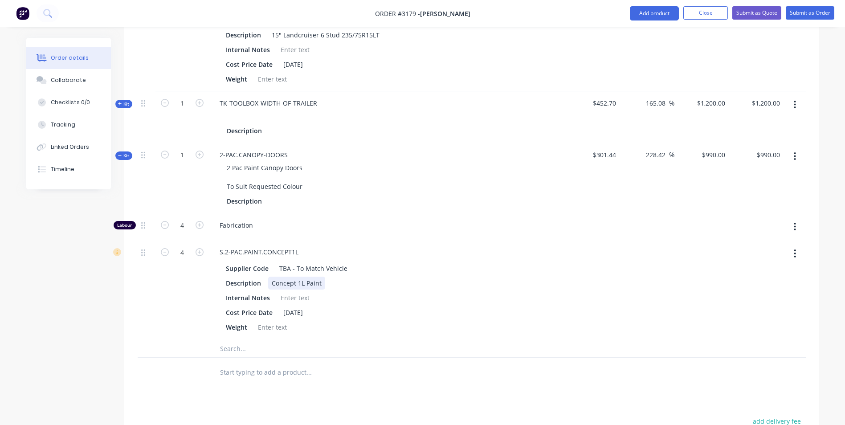
click at [299, 284] on div "Concept 1L Paint" at bounding box center [296, 282] width 57 height 13
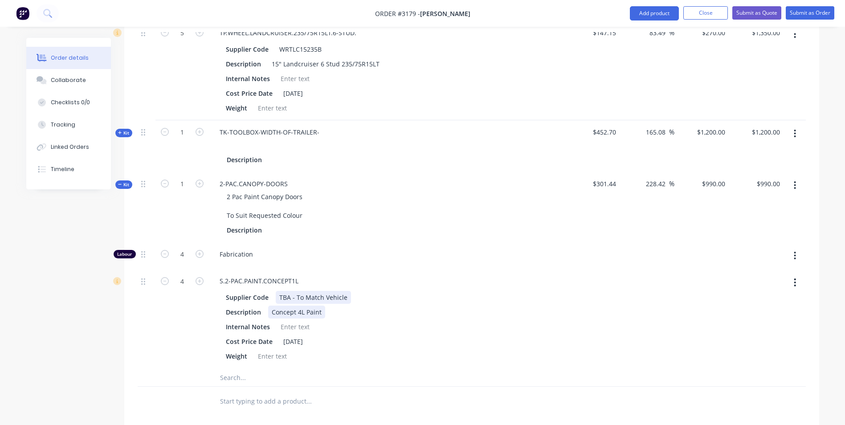
scroll to position [521, 0]
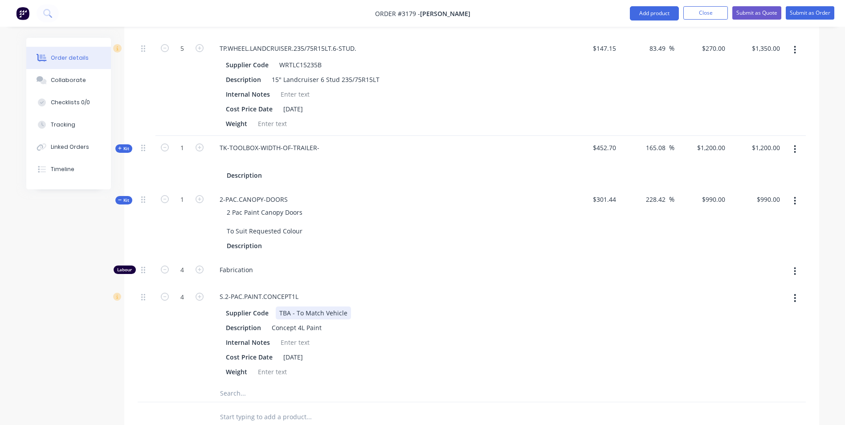
click at [344, 309] on div "TBA - To Match Vehicle" at bounding box center [313, 312] width 75 height 13
drag, startPoint x: 347, startPoint y: 312, endPoint x: 280, endPoint y: 312, distance: 66.3
click at [280, 312] on div "TBA - To Match Vehicle" at bounding box center [313, 312] width 75 height 13
click at [325, 278] on div "Fabrication" at bounding box center [387, 271] width 356 height 27
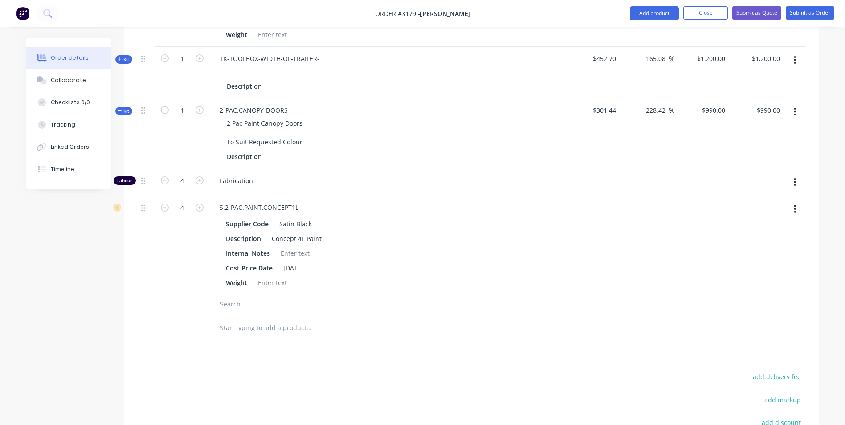
scroll to position [565, 0]
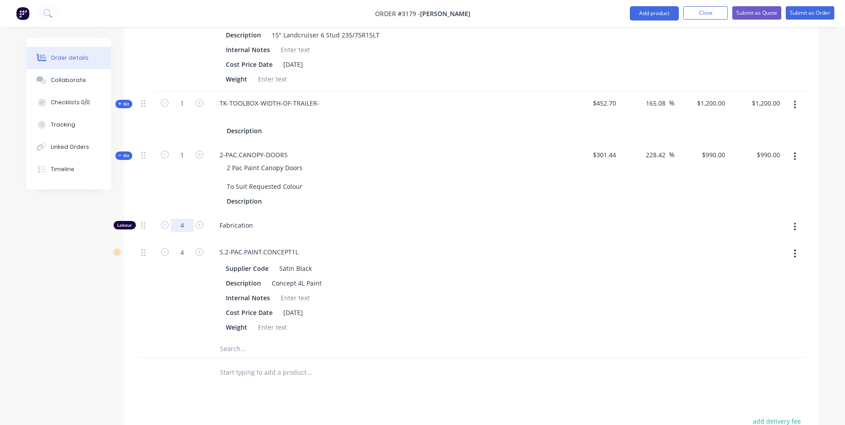
click at [186, 223] on input "4" at bounding box center [182, 225] width 23 height 13
click at [84, 240] on div "Created by [PERSON_NAME] Created [DATE] Required [DATE] Assigned to Add team me…" at bounding box center [422, 42] width 792 height 1141
type input "$2,430.3344"
type input "$2,430.33"
click at [121, 156] on icon at bounding box center [120, 155] width 4 height 4
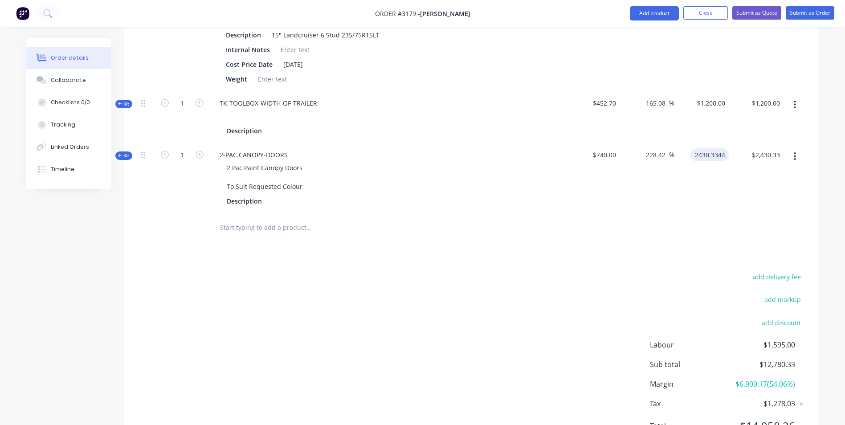
click at [707, 160] on input "2430.3344" at bounding box center [711, 154] width 35 height 13
type input "1850"
type input "150"
type input "$1,850.00"
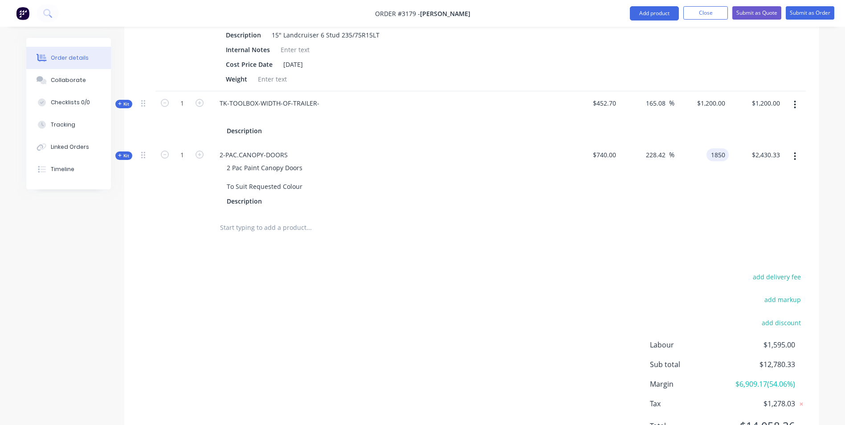
type input "$1,850.00"
click at [702, 157] on div "1850 $1,850.00" at bounding box center [701, 178] width 55 height 70
type input "1550"
type input "109.46"
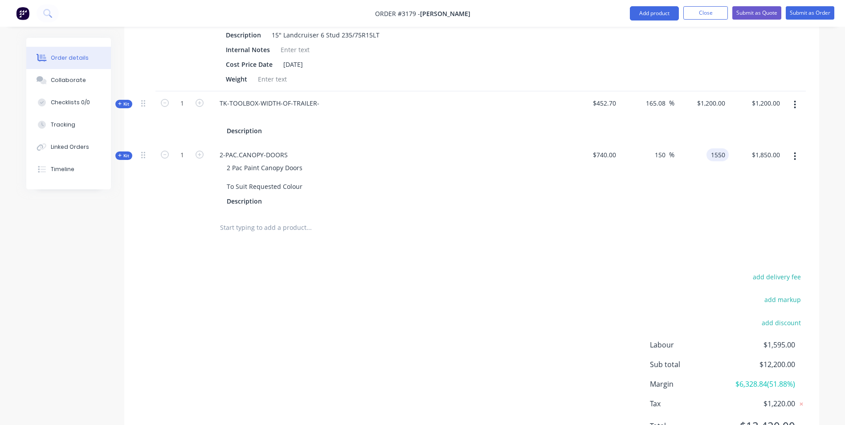
type input "$1,550.00"
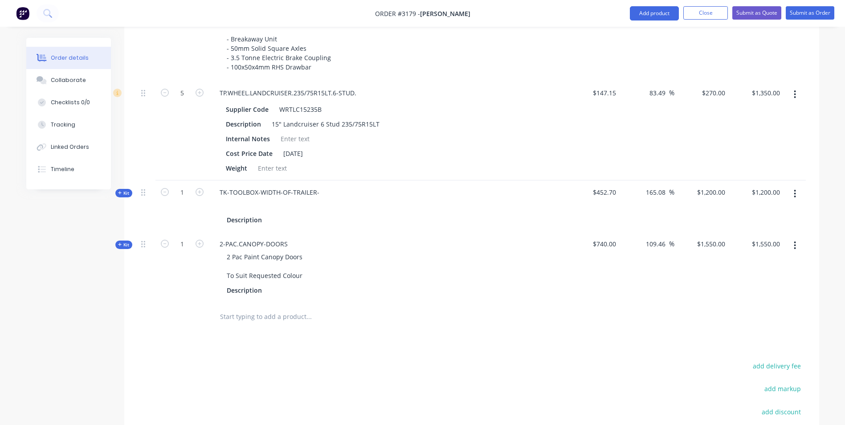
click at [260, 203] on div at bounding box center [386, 205] width 349 height 13
click at [316, 191] on div "TK-TOOLBOX-WIDTH-OF-TRAILER-" at bounding box center [269, 192] width 114 height 13
click at [318, 191] on div "TK-TOOLBOX-WIDTH-OF-TRAILER-" at bounding box center [269, 192] width 114 height 13
click at [276, 220] on div at bounding box center [275, 219] width 13 height 13
click at [274, 254] on div "2 Pac Paint Canopy Doors To Suit Requested Colour" at bounding box center [264, 266] width 90 height 32
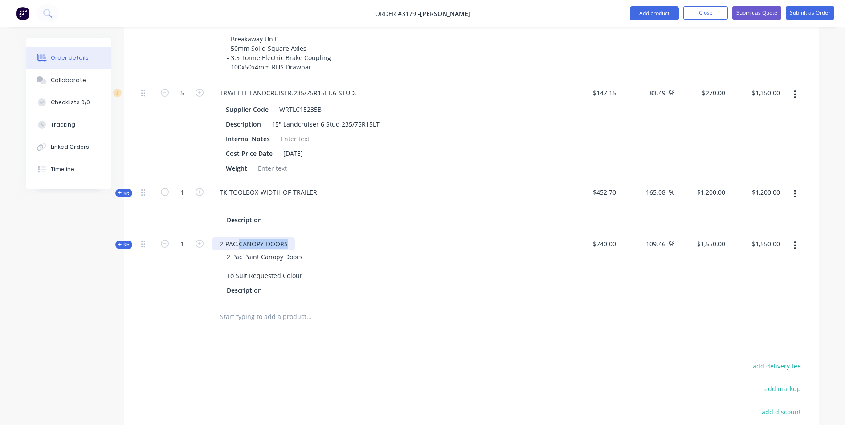
drag, startPoint x: 286, startPoint y: 242, endPoint x: 239, endPoint y: 246, distance: 47.3
click at [239, 246] on div "2-PAC.CANOPY-DOORS" at bounding box center [253, 243] width 82 height 13
click at [293, 254] on div "2 Pac Paint Canopy Doors To Suit Requested Colour" at bounding box center [264, 266] width 90 height 32
drag, startPoint x: 301, startPoint y: 257, endPoint x: 219, endPoint y: 256, distance: 82.4
click at [219, 256] on div "2 Pac Paint Canopy Doors To Suit Requested Colour" at bounding box center [386, 266] width 349 height 32
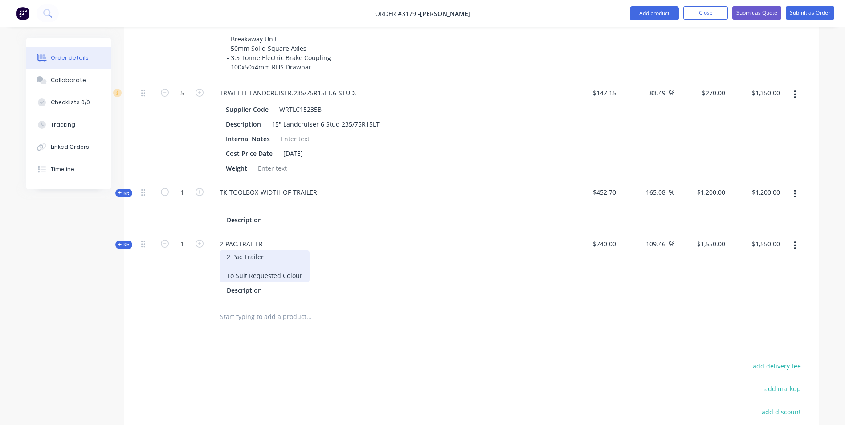
click at [299, 271] on div "2 Pac Trailer To Suit Requested Colour" at bounding box center [264, 266] width 90 height 32
click at [284, 288] on div "Description" at bounding box center [387, 290] width 328 height 13
click at [308, 229] on div "TK-TOOLBOX-WIDTH-OF-TRAILER- Description" at bounding box center [387, 206] width 356 height 52
click at [273, 221] on div at bounding box center [275, 219] width 13 height 13
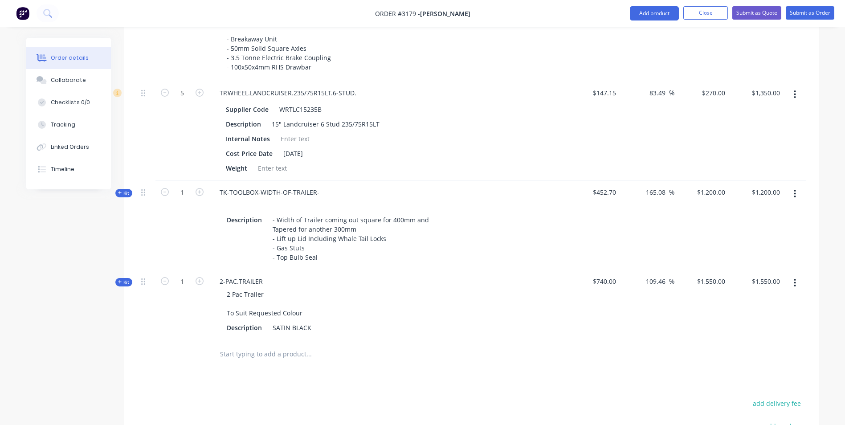
click at [84, 301] on div "Created by [PERSON_NAME] Created [DATE] Required [DATE] Assigned to Add team me…" at bounding box center [422, 78] width 792 height 1034
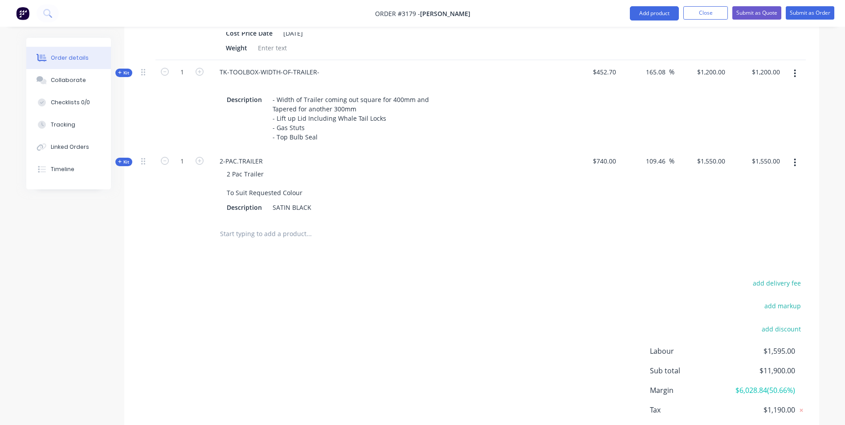
scroll to position [610, 0]
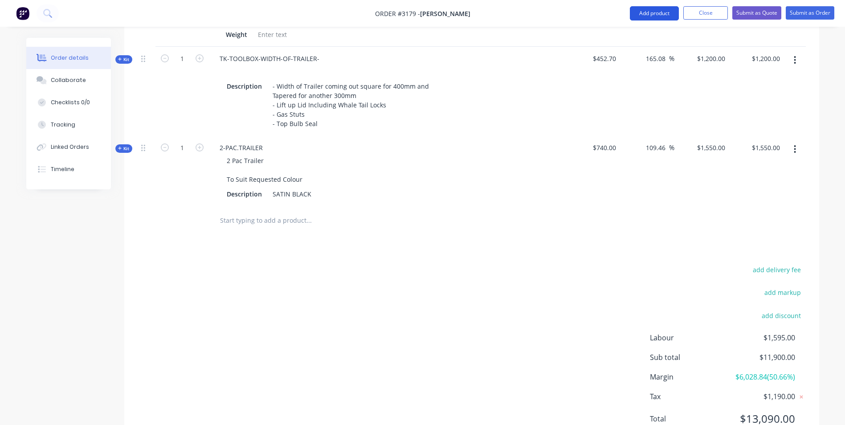
click at [656, 15] on button "Add product" at bounding box center [654, 13] width 49 height 14
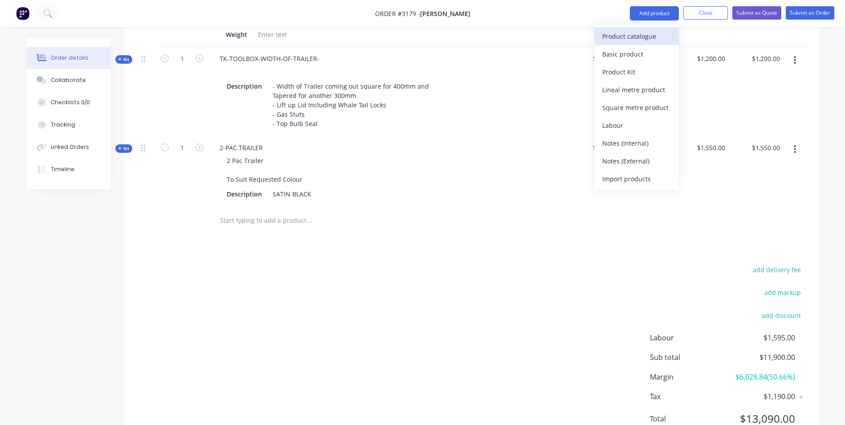
click at [624, 33] on div "Product catalogue" at bounding box center [636, 36] width 69 height 13
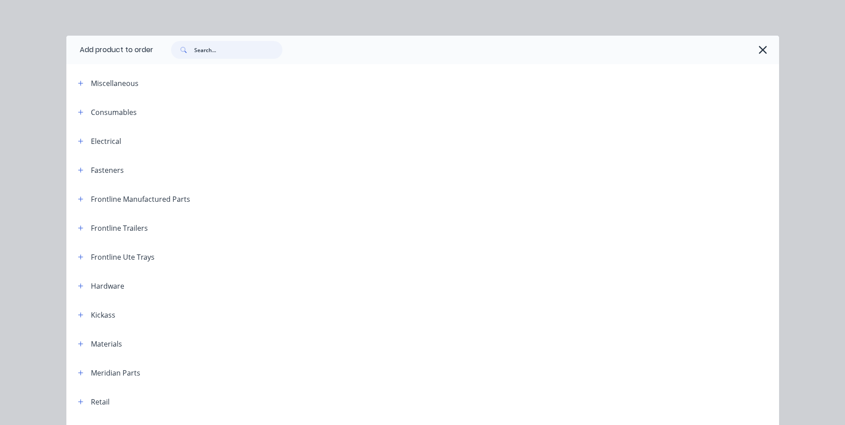
click at [224, 50] on input "text" at bounding box center [238, 50] width 88 height 18
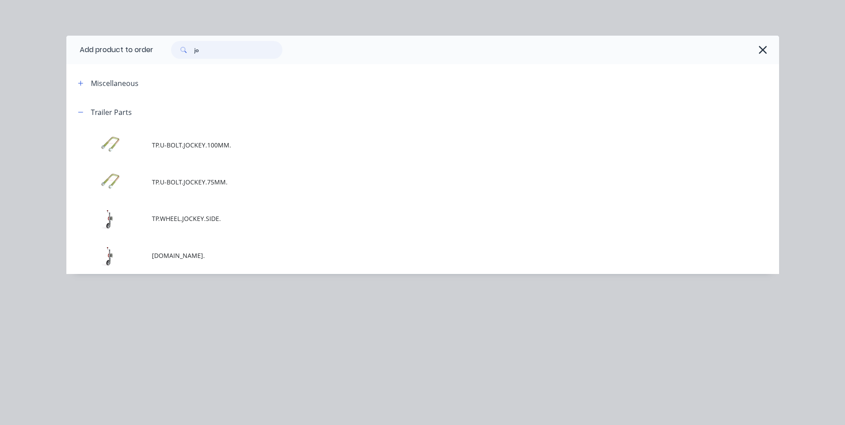
type input "j"
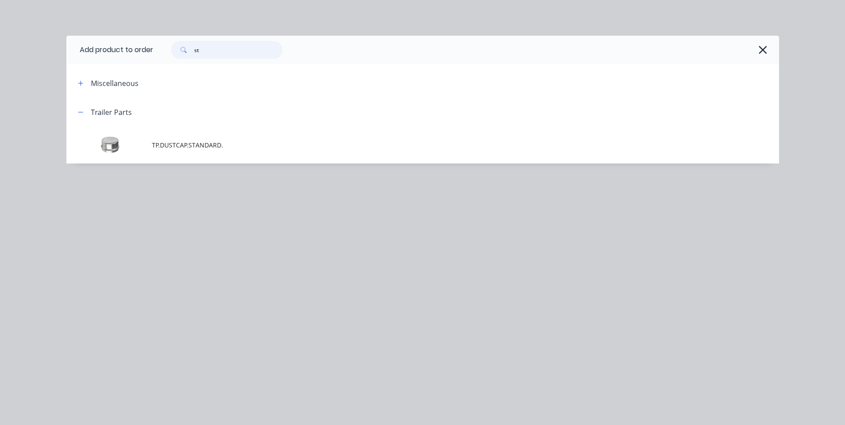
type input "s"
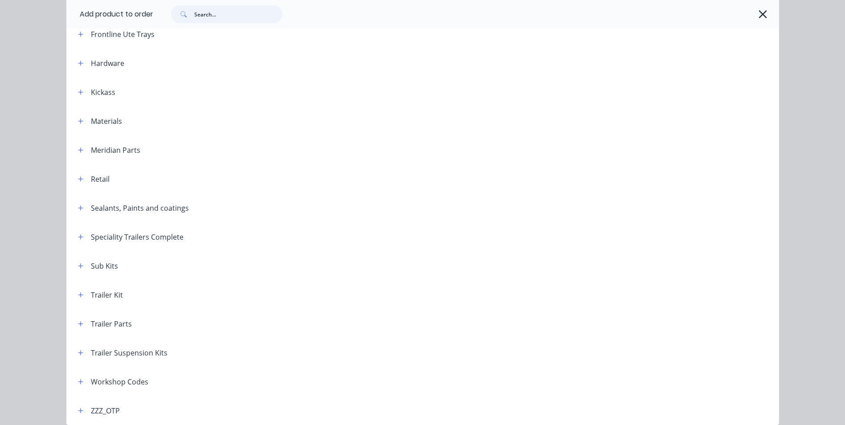
scroll to position [262, 0]
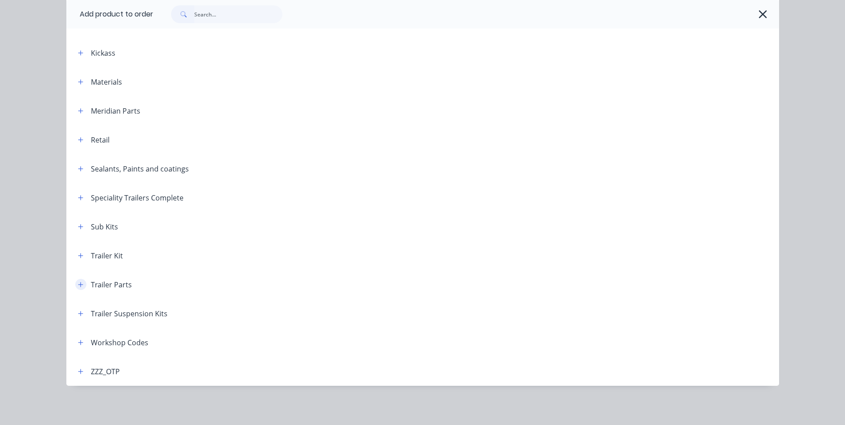
click at [79, 286] on icon "button" at bounding box center [80, 284] width 5 height 6
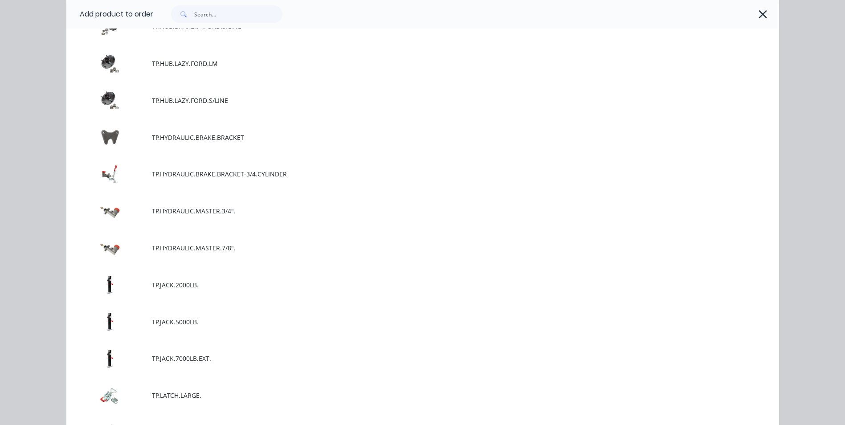
scroll to position [4290, 0]
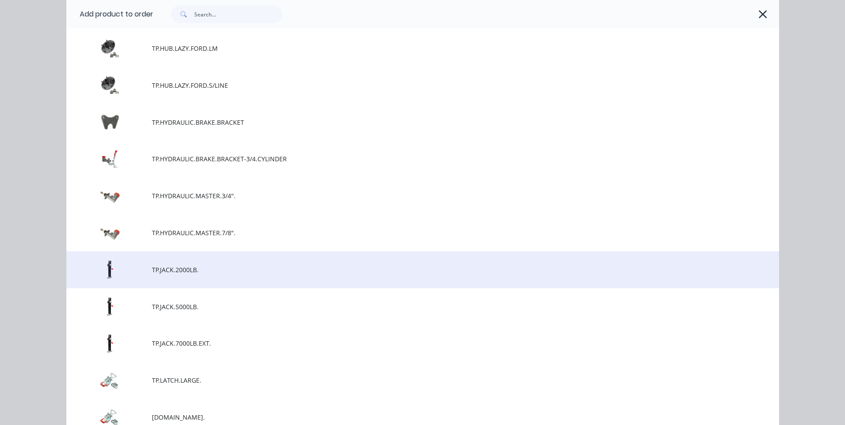
click at [175, 271] on span "TP.JACK.2000LB." at bounding box center [402, 269] width 501 height 9
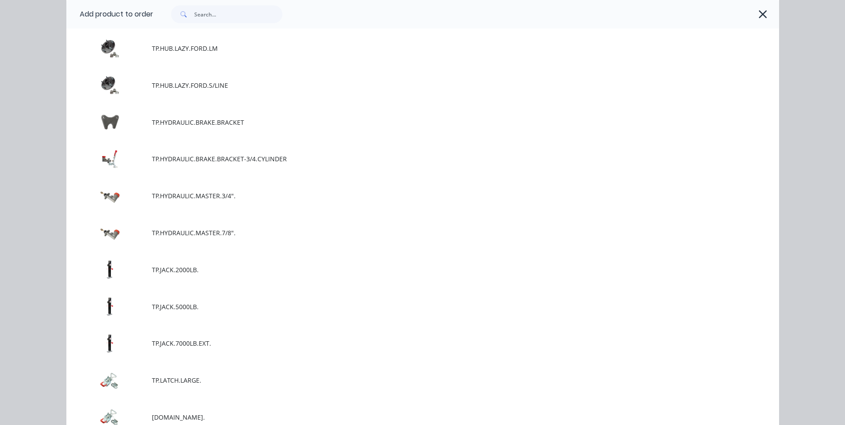
scroll to position [0, 0]
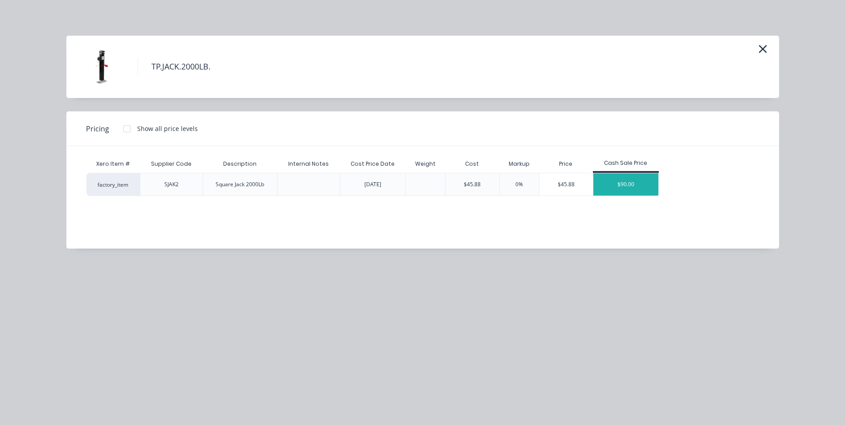
click at [622, 182] on div "$90.00" at bounding box center [625, 184] width 65 height 22
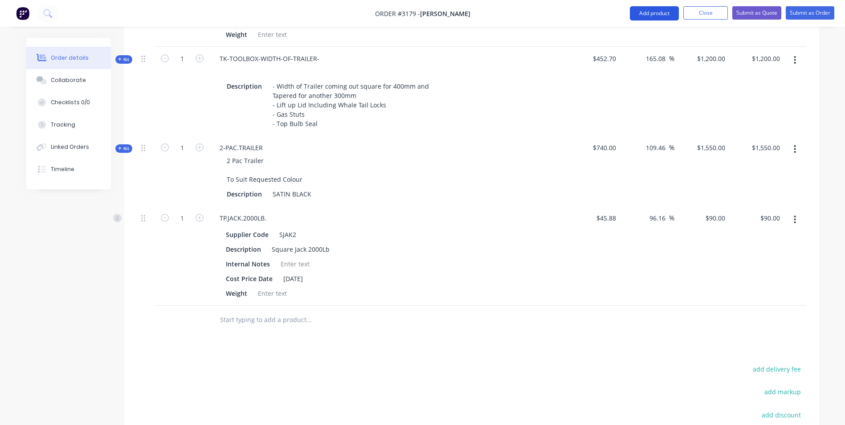
click at [644, 11] on button "Add product" at bounding box center [654, 13] width 49 height 14
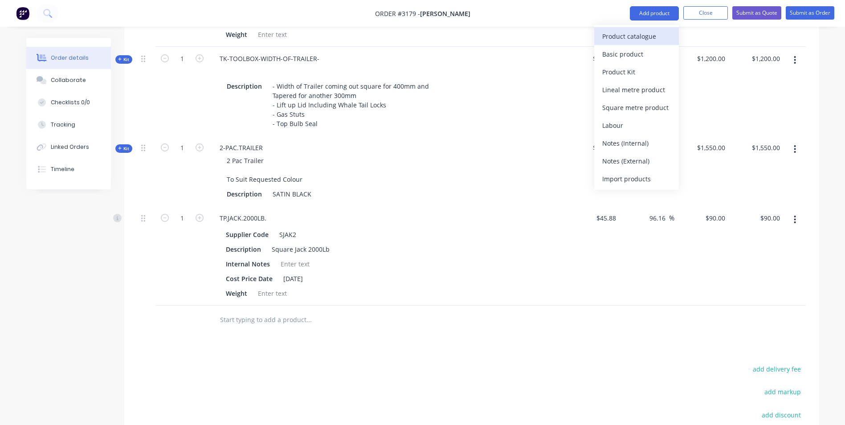
click at [638, 38] on div "Product catalogue" at bounding box center [636, 36] width 69 height 13
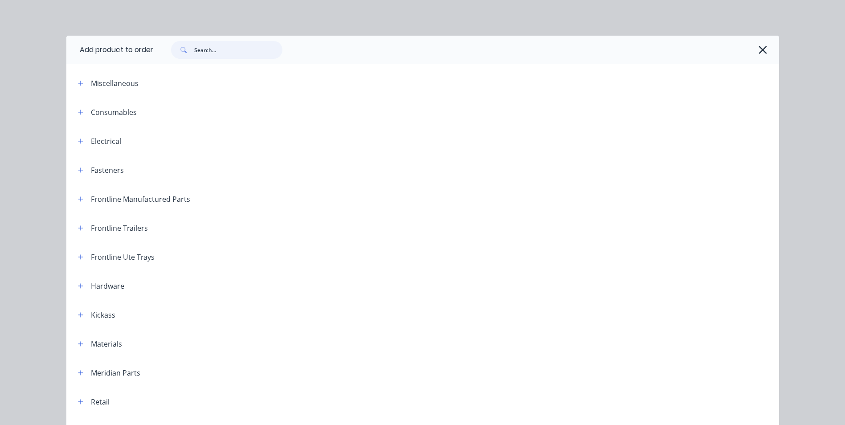
click at [207, 45] on input "text" at bounding box center [238, 50] width 88 height 18
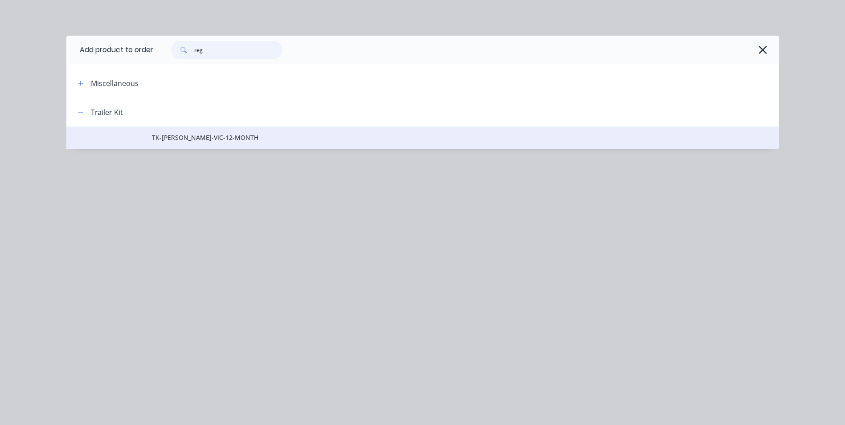
type input "reg"
click at [184, 139] on span "TK-[PERSON_NAME]-VIC-12-MONTH" at bounding box center [402, 137] width 501 height 9
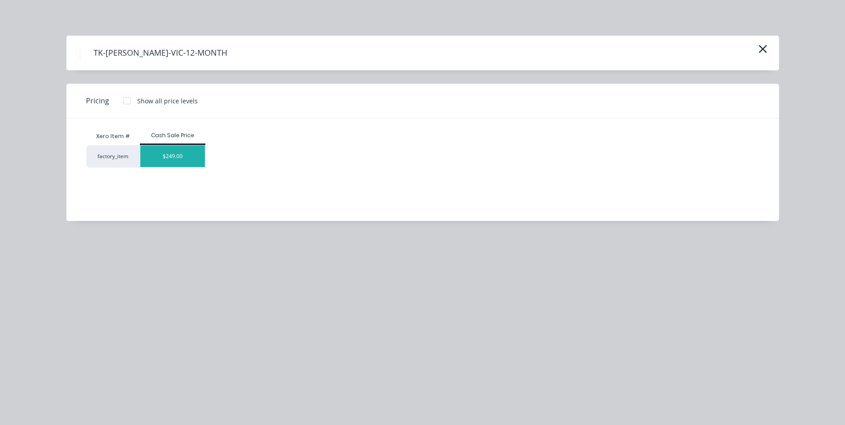
click at [176, 156] on div "$249.00" at bounding box center [172, 156] width 65 height 21
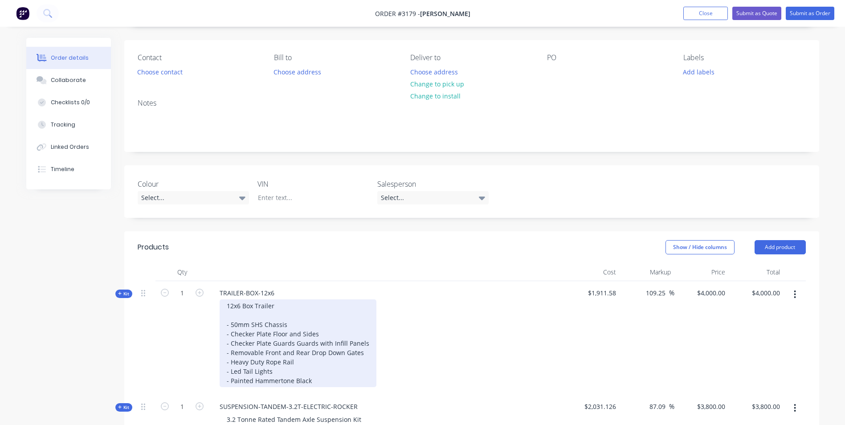
scroll to position [209, 0]
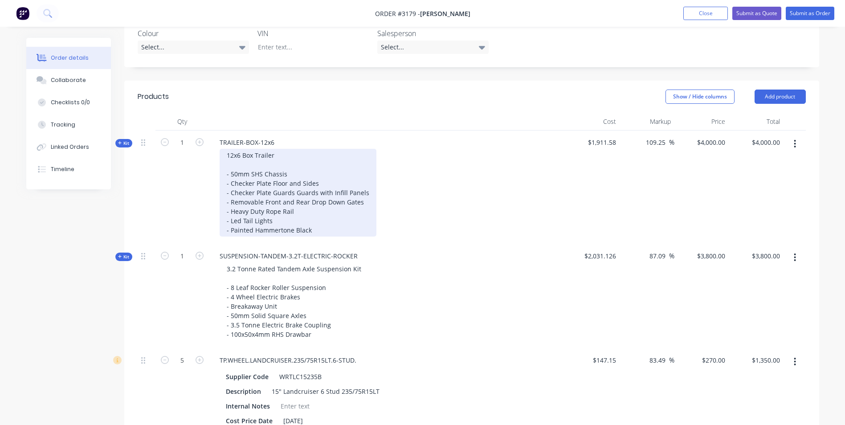
click at [325, 229] on div "12x6 Box Trailer - 50mm SHS Chassis - Checker Plate Floor and Sides - Checker P…" at bounding box center [297, 193] width 157 height 88
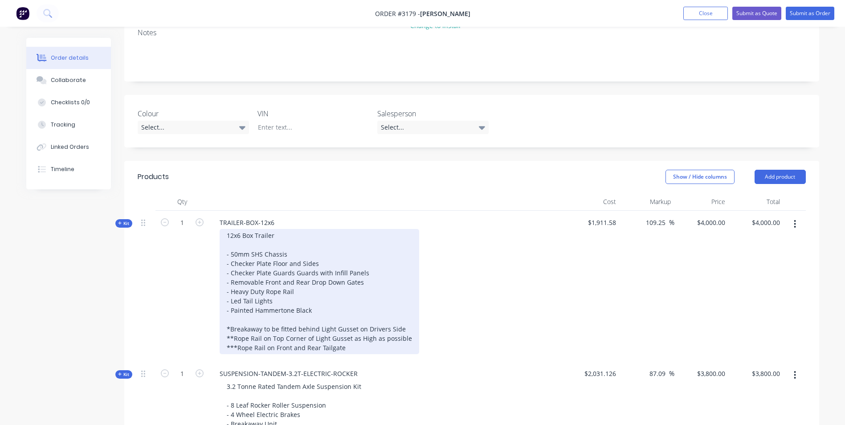
scroll to position [31, 0]
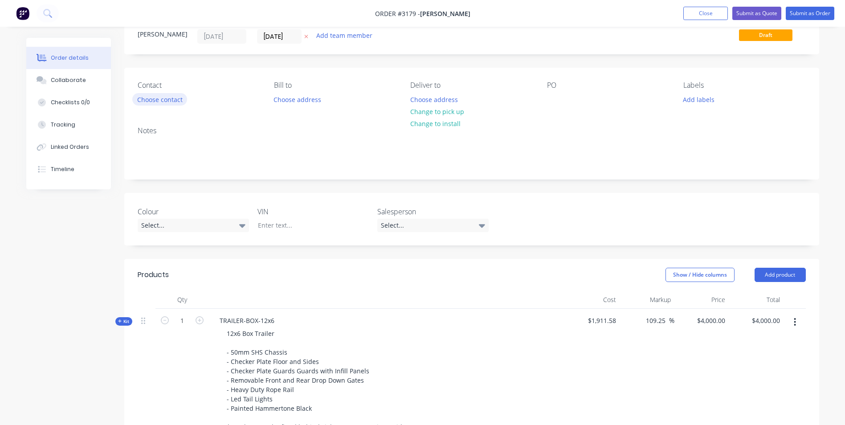
click at [166, 99] on button "Choose contact" at bounding box center [159, 99] width 55 height 12
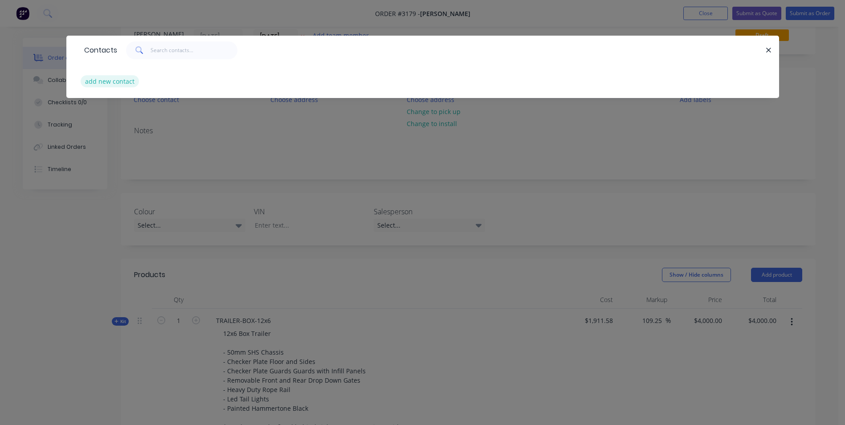
click at [114, 84] on button "add new contact" at bounding box center [110, 81] width 59 height 12
select select "AU"
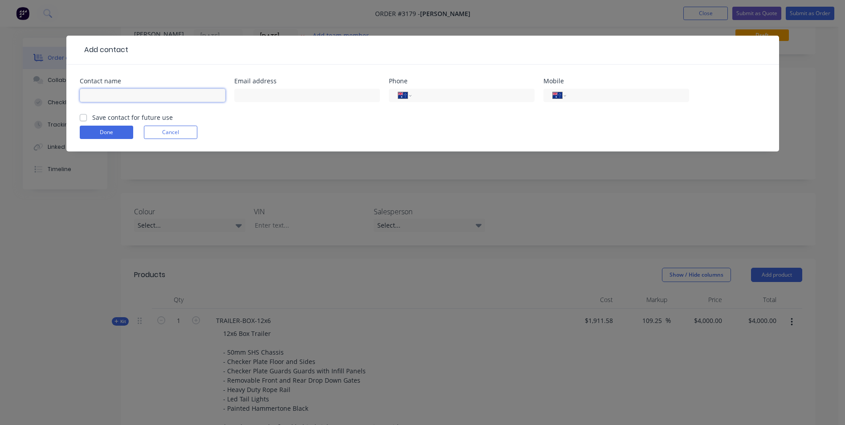
click at [136, 92] on input "text" at bounding box center [153, 95] width 146 height 13
type input "[PERSON_NAME]"
type input "[EMAIL_ADDRESS][DOMAIN_NAME]"
click at [573, 95] on input "tel" at bounding box center [625, 95] width 107 height 10
type input "0438 260 313"
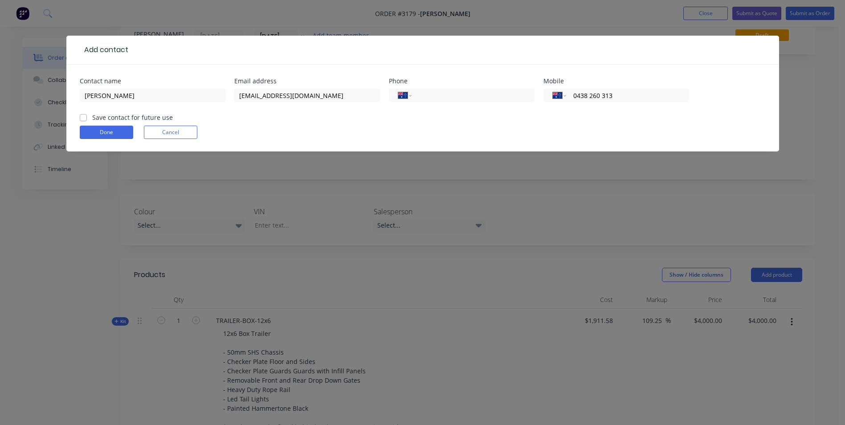
click at [97, 118] on label "Save contact for future use" at bounding box center [132, 117] width 81 height 9
click at [87, 118] on input "Save contact for future use" at bounding box center [83, 117] width 7 height 8
checkbox input "true"
click at [102, 133] on button "Done" at bounding box center [106, 132] width 53 height 13
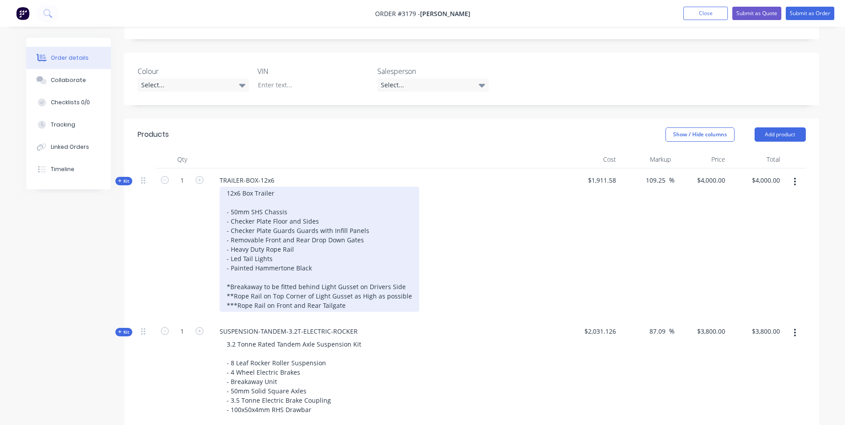
scroll to position [254, 0]
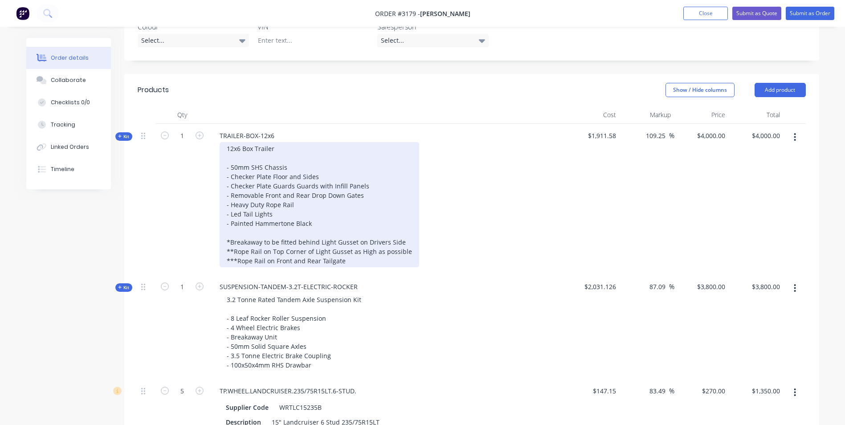
click at [235, 154] on div "12x6 Box Trailer - 50mm SHS Chassis - Checker Plate Floor and Sides - Checker P…" at bounding box center [318, 204] width 199 height 125
click at [329, 152] on div "12x6 Box Trailer - 75mm SHS Chassis - Checker Plate Floor and Sides - Checker P…" at bounding box center [318, 204] width 199 height 125
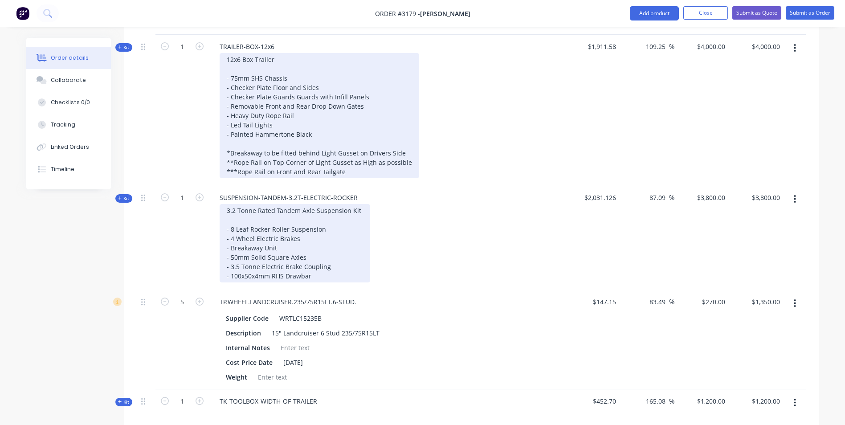
scroll to position [387, 0]
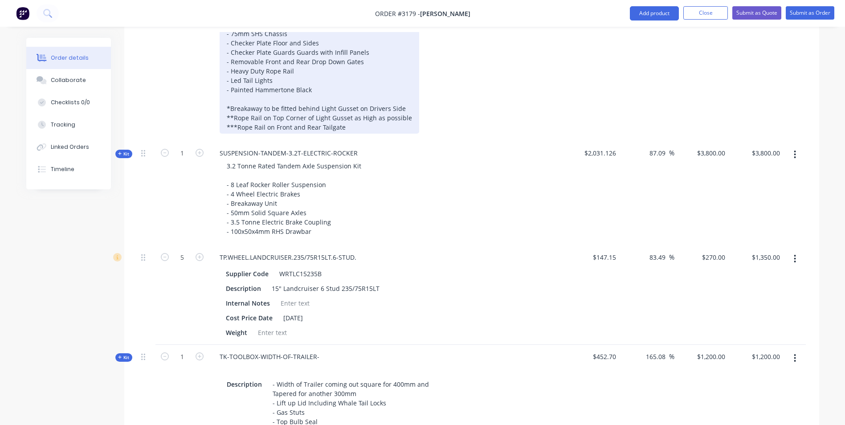
click at [354, 116] on div "12x6 Box Trailer - 75mm SHS Chassis - Checker Plate Floor and Sides - Checker P…" at bounding box center [318, 70] width 199 height 125
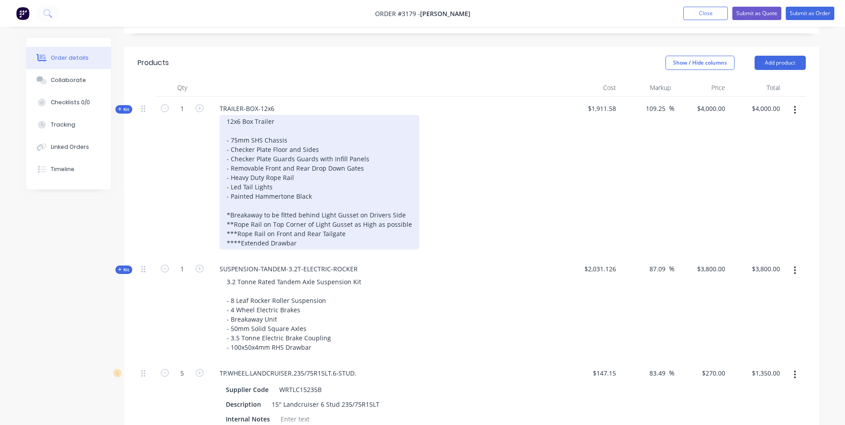
scroll to position [267, 0]
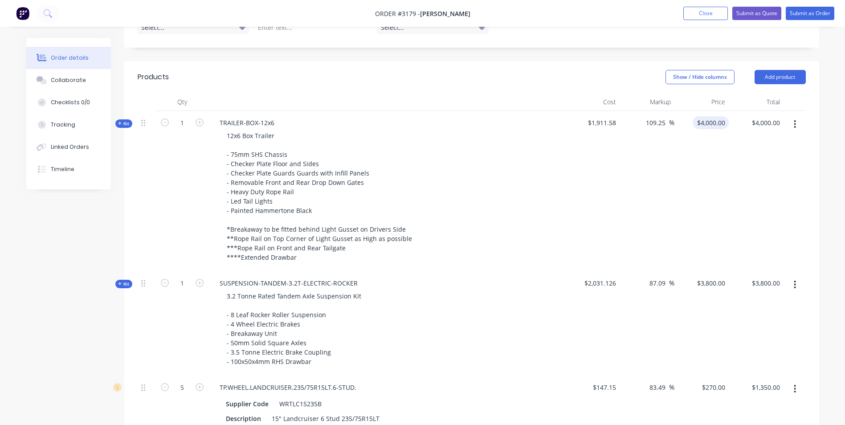
click at [714, 116] on input "$4,000.00" at bounding box center [712, 122] width 32 height 13
type input "3"
click at [831, 87] on div "Order details Collaborate Checklists 0/0 Tracking Linked Orders Timeline Order …" at bounding box center [422, 374] width 845 height 1283
type input "$4,000.00"
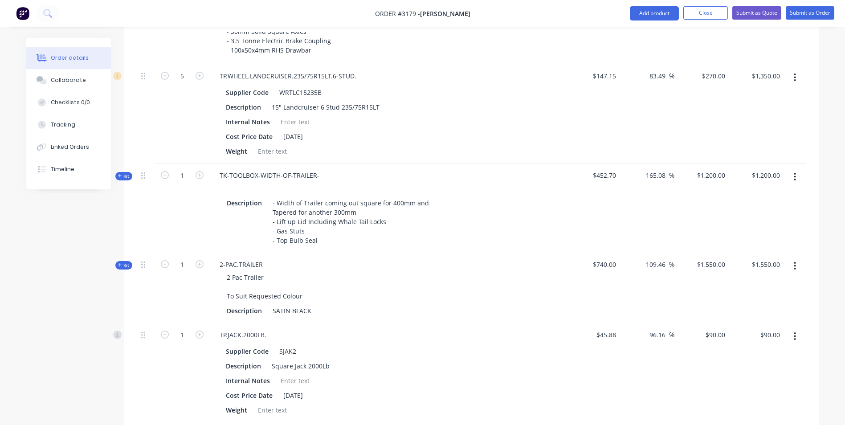
scroll to position [801, 0]
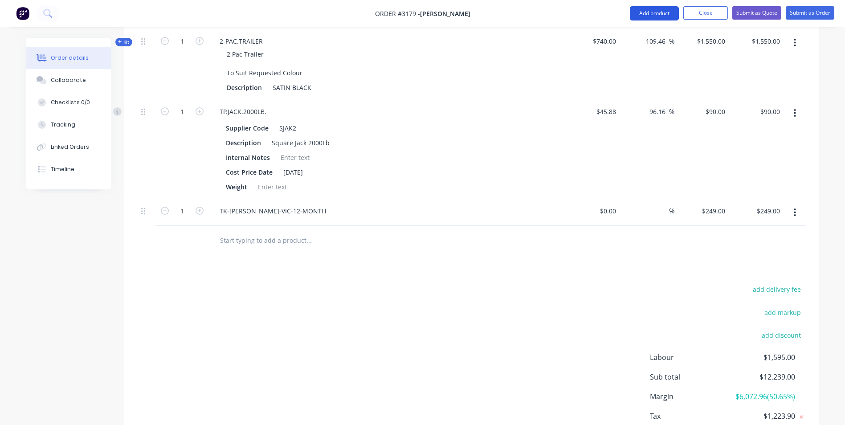
click at [648, 17] on button "Add product" at bounding box center [654, 13] width 49 height 14
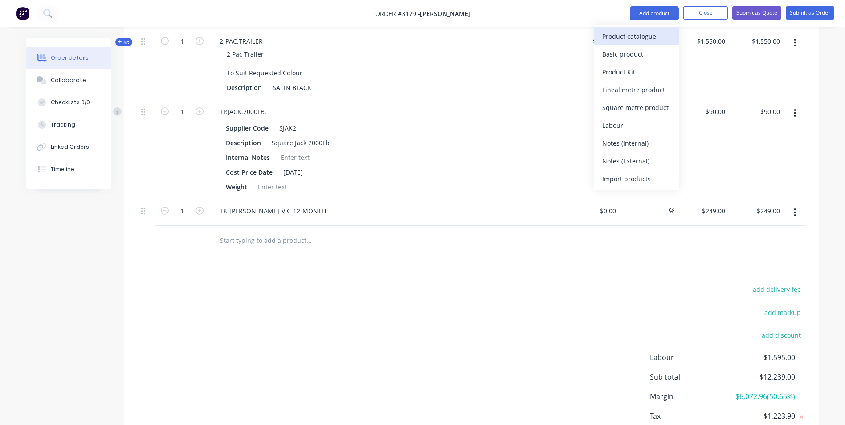
click at [619, 34] on div "Product catalogue" at bounding box center [636, 36] width 69 height 13
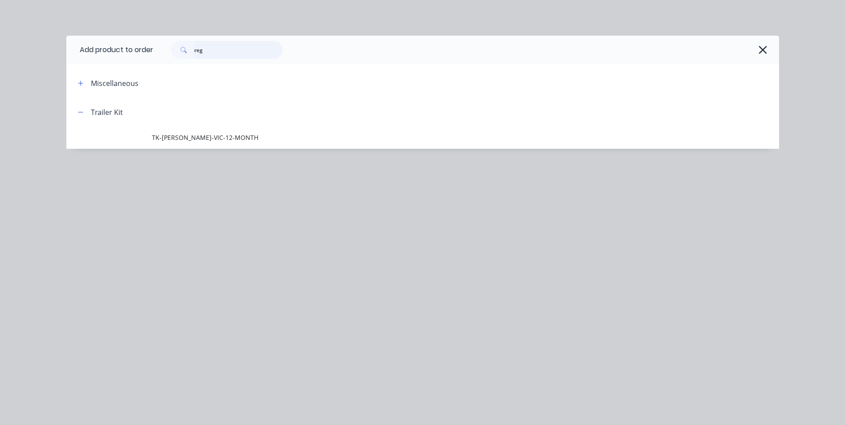
click at [232, 47] on input "reg" at bounding box center [238, 50] width 88 height 18
drag, startPoint x: 230, startPoint y: 49, endPoint x: 157, endPoint y: 52, distance: 72.6
click at [157, 52] on div "reg" at bounding box center [461, 50] width 617 height 18
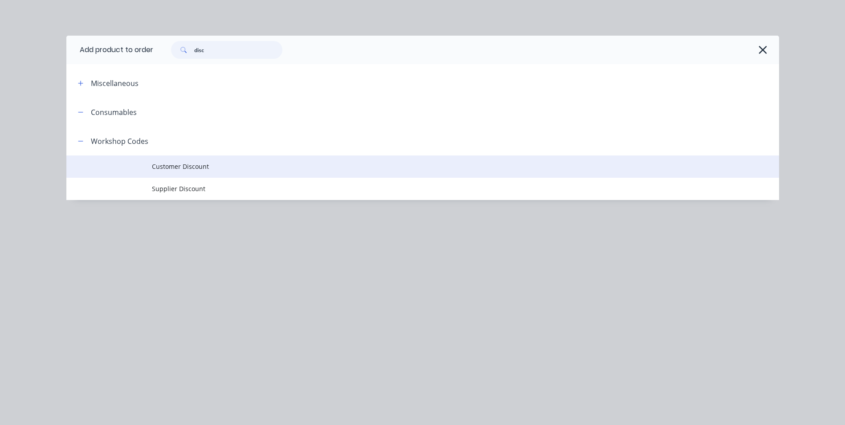
type input "disc"
click at [179, 167] on span "Customer Discount" at bounding box center [402, 166] width 501 height 9
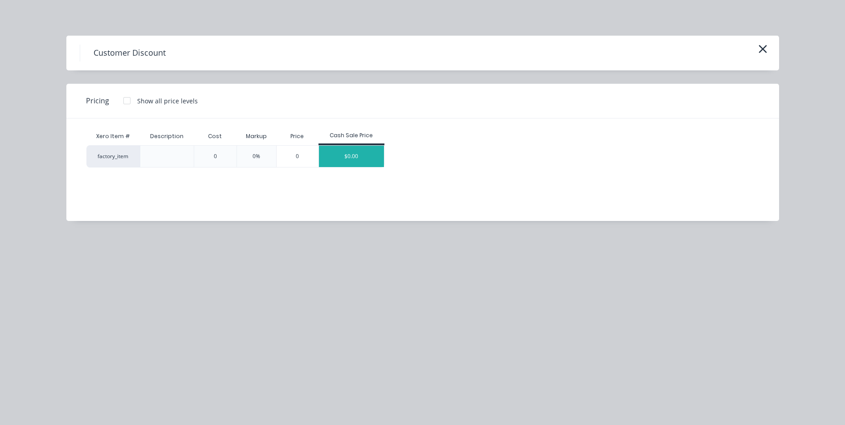
click at [353, 162] on div "$0.00" at bounding box center [351, 156] width 65 height 21
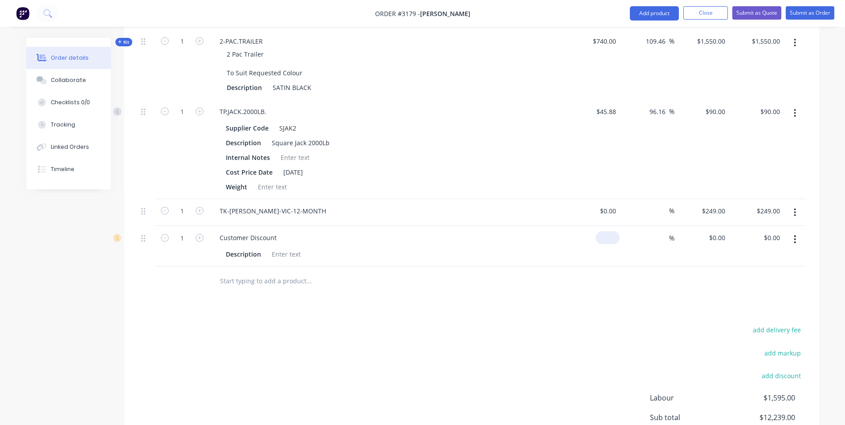
click at [604, 227] on div "$0.00" at bounding box center [592, 246] width 55 height 41
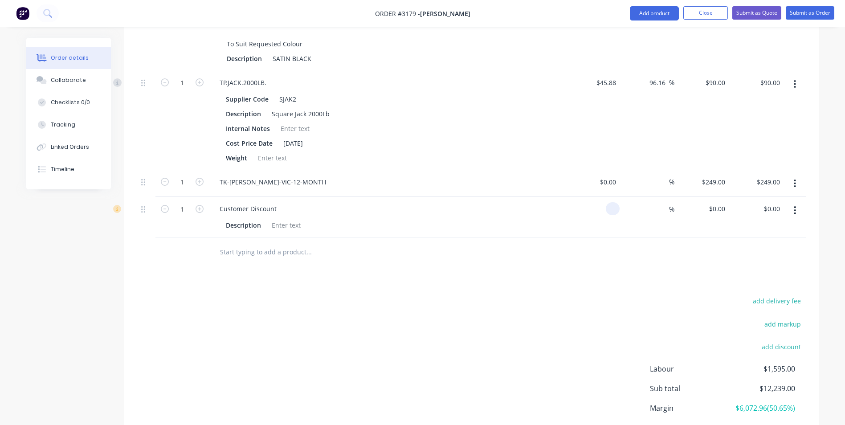
scroll to position [886, 0]
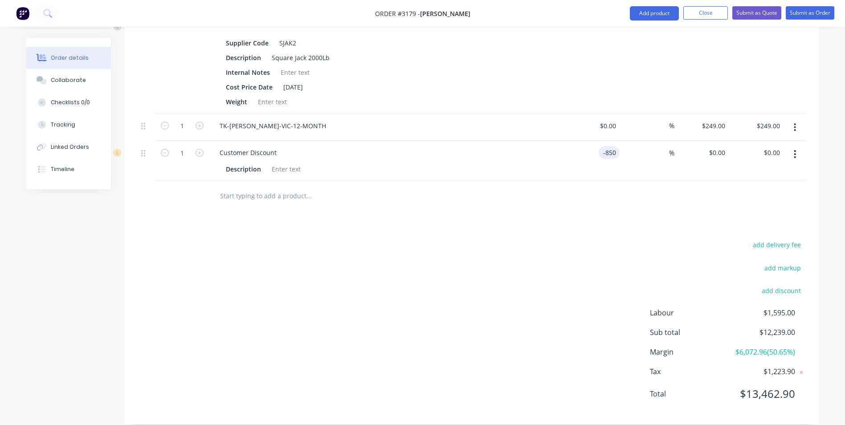
type input "$0.00"
click at [718, 146] on div "0 $0.00" at bounding box center [716, 152] width 24 height 13
type input "$-850.00"
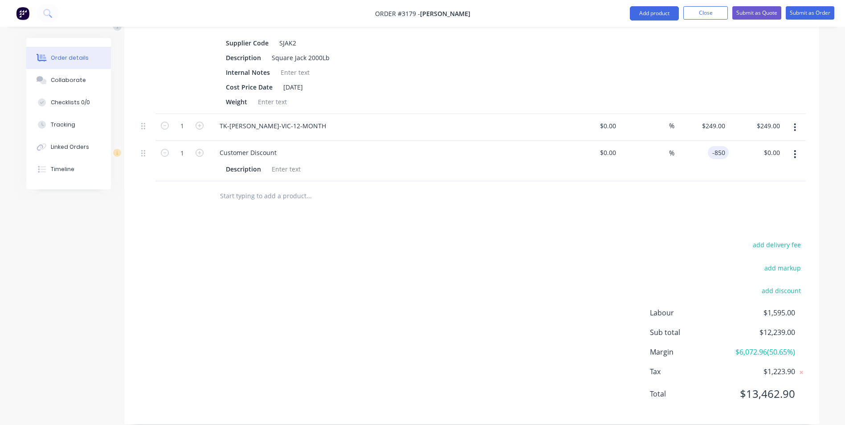
type input "$-850.00"
click at [712, 146] on input "-850" at bounding box center [713, 152] width 29 height 13
type input "$-1,500.00"
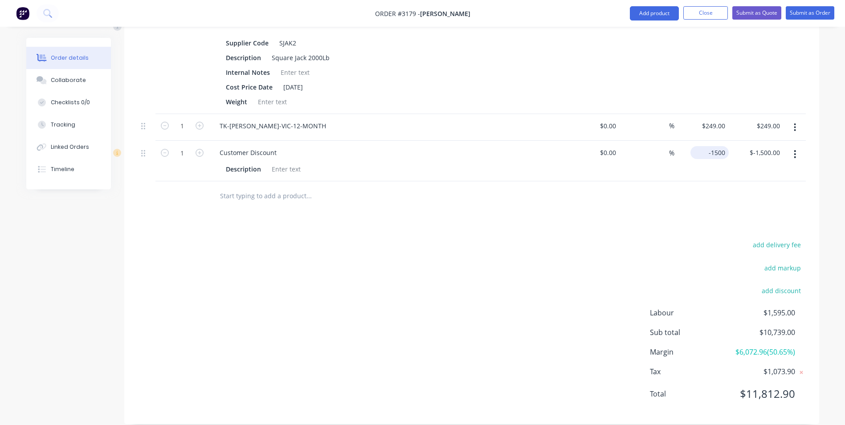
click at [701, 146] on div "-1500 $-1,500.00" at bounding box center [701, 161] width 55 height 41
type input "$-850.00"
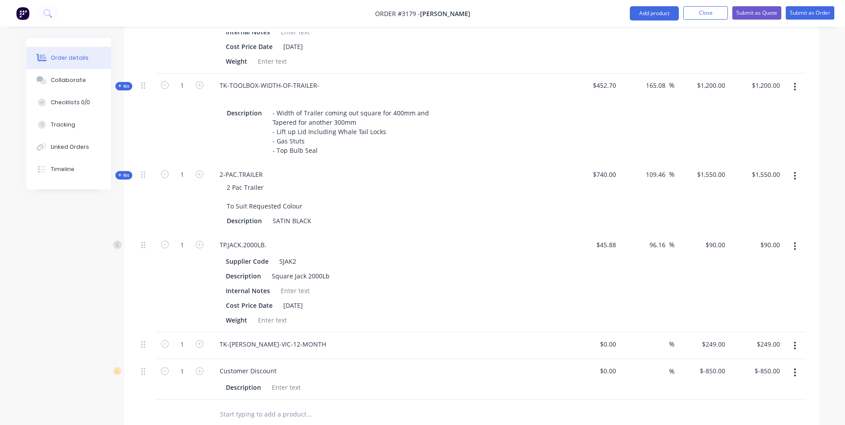
scroll to position [712, 0]
